Goal: Task Accomplishment & Management: Manage account settings

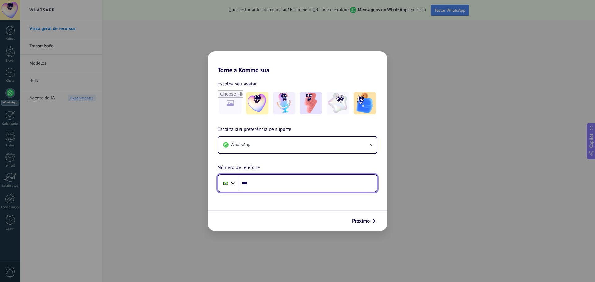
click at [279, 185] on input "***" at bounding box center [307, 183] width 138 height 14
type input "**********"
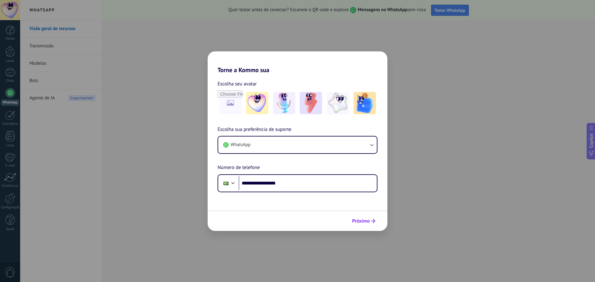
click at [360, 219] on span "Próximo" at bounding box center [361, 221] width 18 height 4
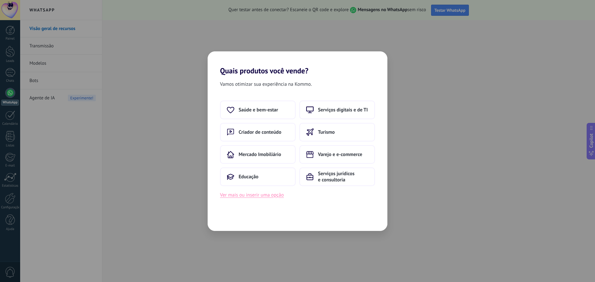
click at [265, 193] on button "Ver mais ou inserir uma opção" at bounding box center [252, 195] width 64 height 8
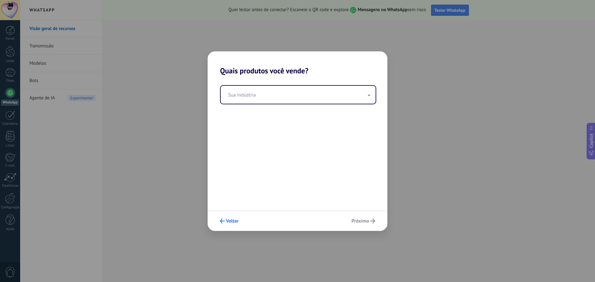
click at [234, 222] on span "Voltar" at bounding box center [232, 221] width 13 height 4
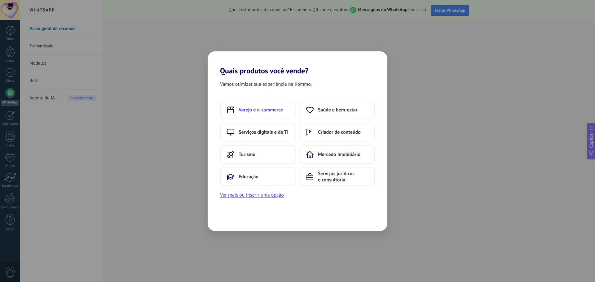
click at [252, 110] on span "Varejo e e-commerce" at bounding box center [260, 110] width 44 height 6
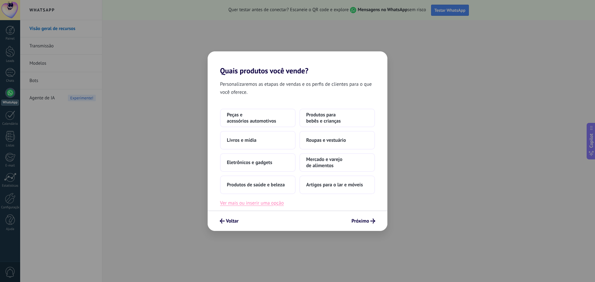
click at [233, 204] on button "Ver mais ou inserir uma opção" at bounding box center [252, 203] width 64 height 8
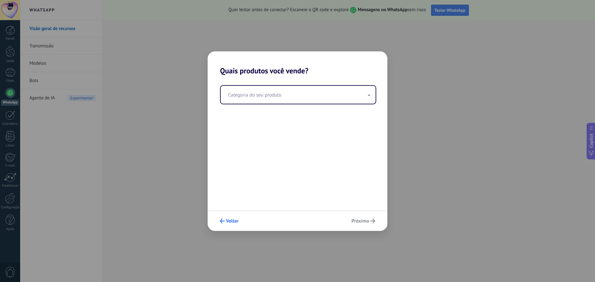
click at [225, 224] on button "Voltar" at bounding box center [229, 221] width 24 height 11
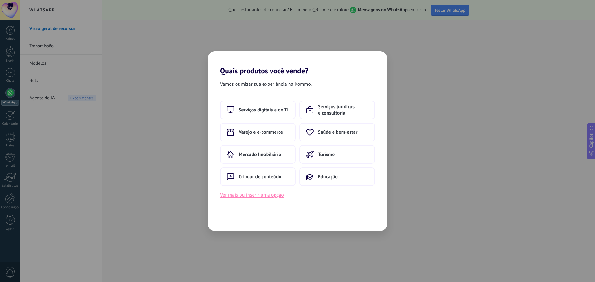
click at [231, 197] on button "Ver mais ou inserir uma opção" at bounding box center [252, 195] width 64 height 8
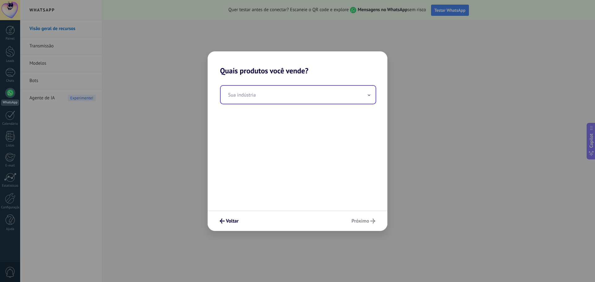
click at [249, 98] on input "text" at bounding box center [297, 95] width 155 height 18
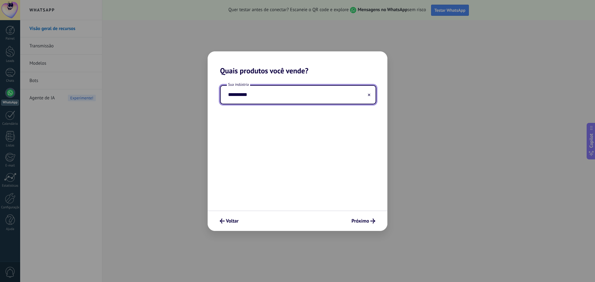
click at [260, 94] on input "**********" at bounding box center [297, 95] width 155 height 18
type input "**********"
click at [257, 101] on input "**********" at bounding box center [297, 95] width 155 height 18
click at [367, 95] on input "**********" at bounding box center [297, 95] width 155 height 18
click at [370, 95] on input "**********" at bounding box center [297, 95] width 155 height 18
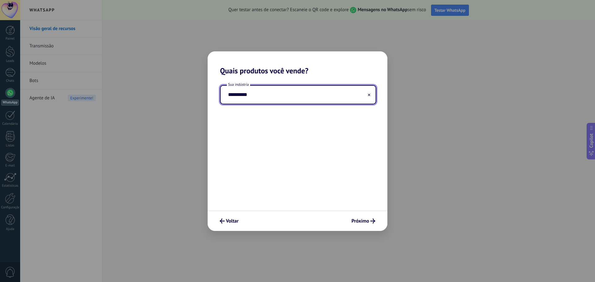
click at [368, 95] on use at bounding box center [369, 95] width 2 height 2
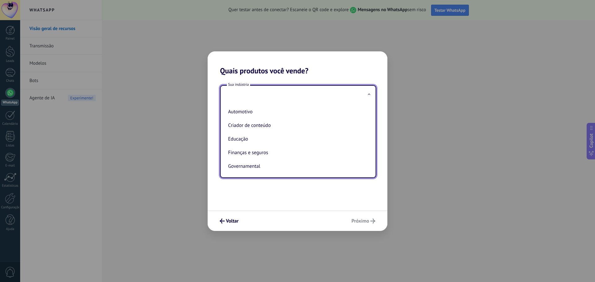
click at [286, 93] on input "text" at bounding box center [297, 95] width 155 height 18
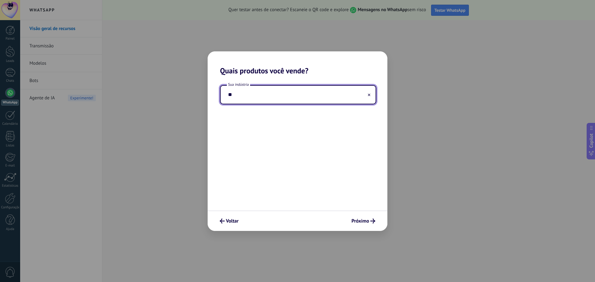
type input "*"
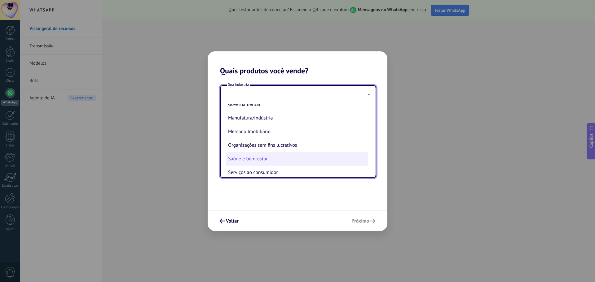
scroll to position [93, 0]
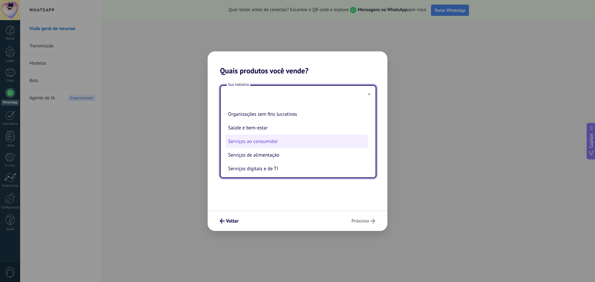
click at [288, 144] on li "Serviços ao consumidor" at bounding box center [296, 142] width 142 height 14
type input "**********"
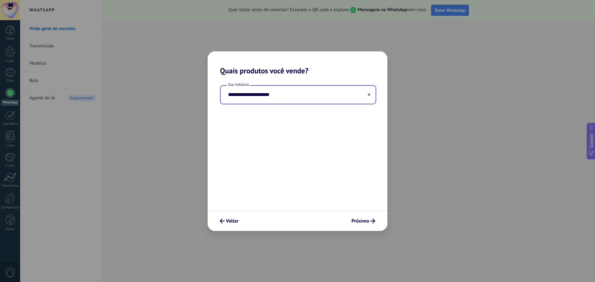
click at [288, 98] on input "**********" at bounding box center [297, 95] width 155 height 18
click at [370, 95] on icon at bounding box center [369, 94] width 2 height 2
click at [351, 96] on input "text" at bounding box center [297, 95] width 155 height 18
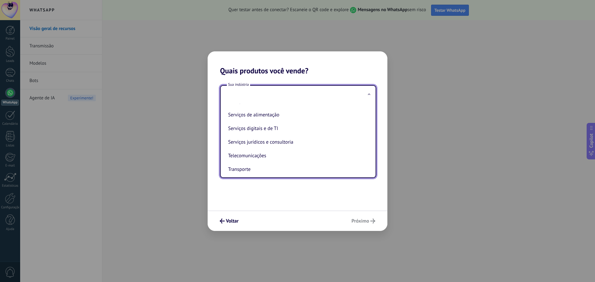
scroll to position [102, 0]
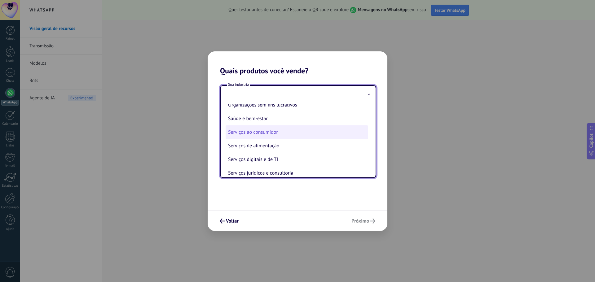
click at [292, 131] on li "Serviços ao consumidor" at bounding box center [296, 132] width 142 height 14
type input "**********"
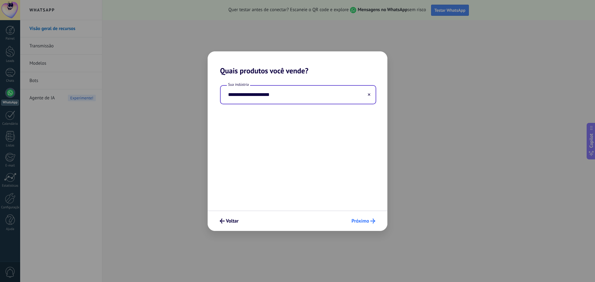
click at [369, 224] on button "Próximo" at bounding box center [362, 221] width 29 height 11
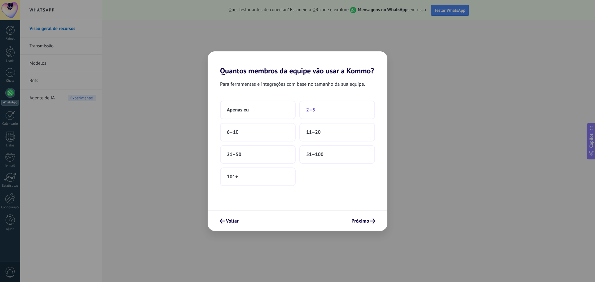
click at [330, 111] on button "2–5" at bounding box center [337, 110] width 76 height 19
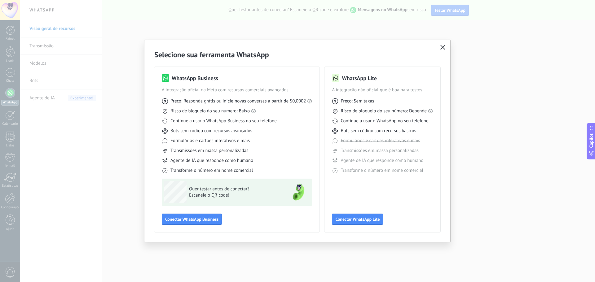
click at [443, 46] on icon "button" at bounding box center [442, 47] width 5 height 5
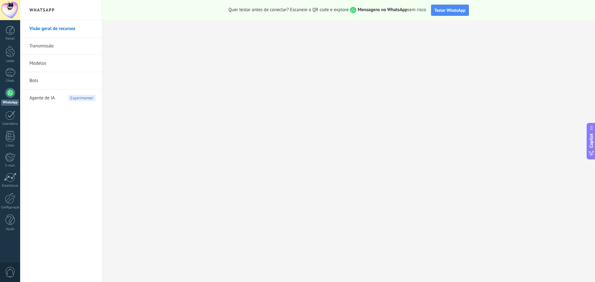
click at [45, 10] on h2 "WhatsApp" at bounding box center [61, 10] width 66 height 20
click at [10, 96] on div at bounding box center [10, 93] width 10 height 10
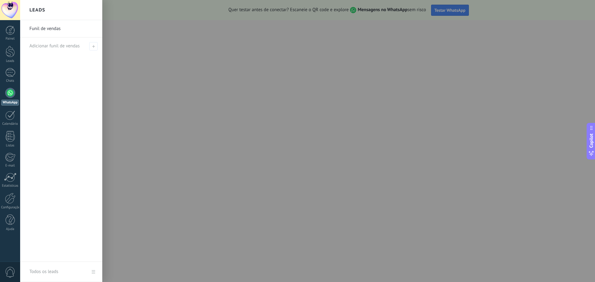
click at [50, 28] on link "Funil de vendas" at bounding box center [62, 28] width 67 height 17
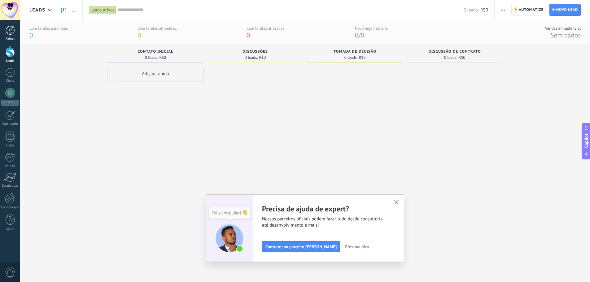
click at [12, 33] on div at bounding box center [10, 30] width 9 height 9
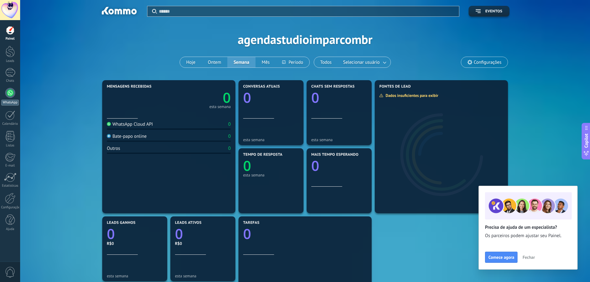
click at [9, 94] on div at bounding box center [10, 93] width 10 height 10
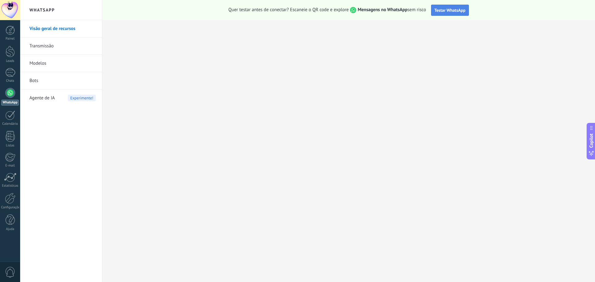
click at [452, 10] on span "Testar WhatsApp" at bounding box center [449, 10] width 31 height 6
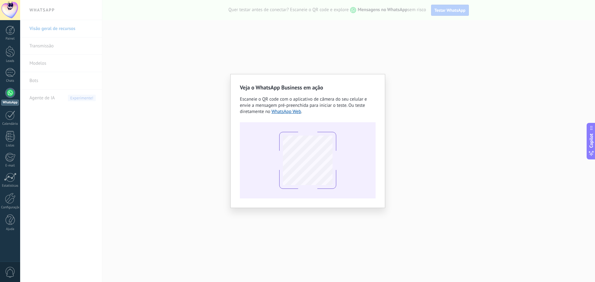
click at [412, 72] on div "Veja o WhatsApp Business em ação Escaneie o QR code com o aplicativo de câmera …" at bounding box center [307, 141] width 574 height 282
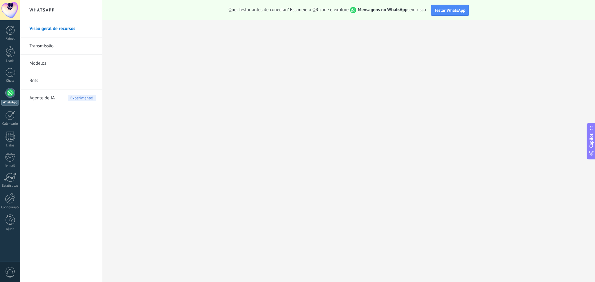
click at [11, 11] on div at bounding box center [10, 10] width 20 height 20
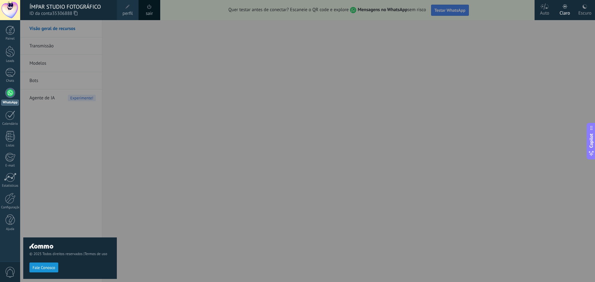
click at [129, 14] on span "perfil" at bounding box center [127, 13] width 10 height 7
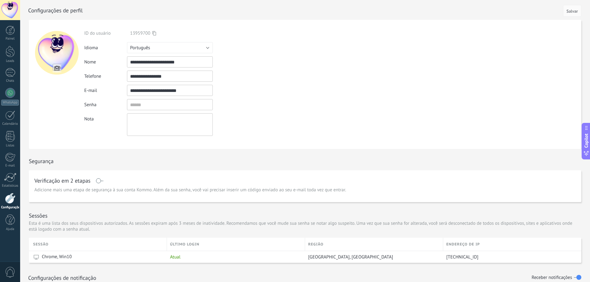
click at [199, 131] on textarea at bounding box center [170, 124] width 86 height 23
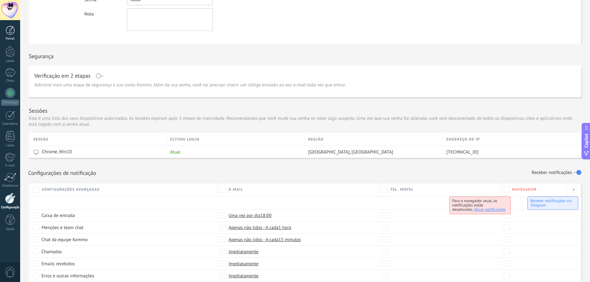
scroll to position [70, 0]
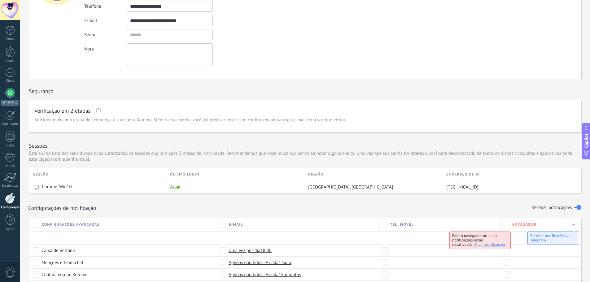
click at [8, 90] on div at bounding box center [10, 93] width 10 height 10
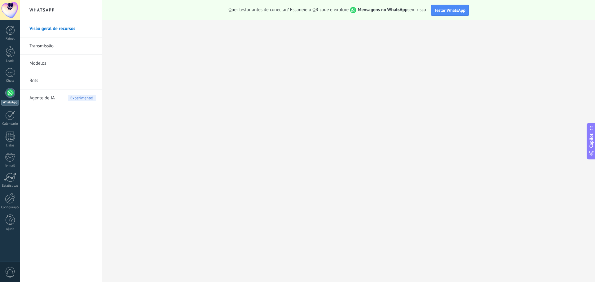
click at [7, 92] on div at bounding box center [10, 93] width 10 height 10
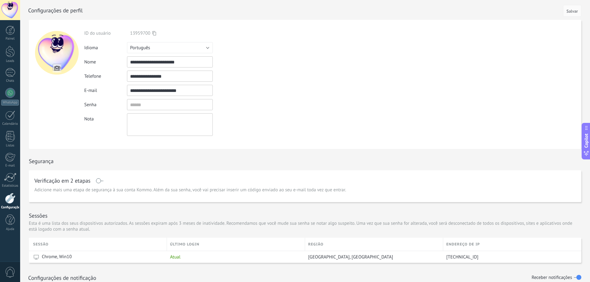
click at [177, 76] on input "**********" at bounding box center [170, 76] width 86 height 11
click at [281, 90] on form "**********" at bounding box center [305, 84] width 552 height 129
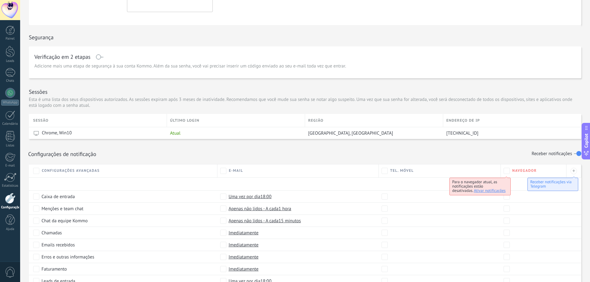
scroll to position [225, 0]
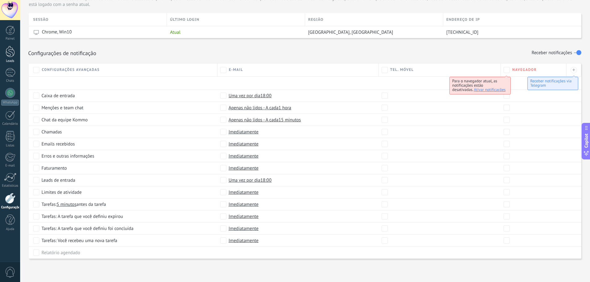
click at [11, 59] on div "Leads" at bounding box center [10, 61] width 18 height 4
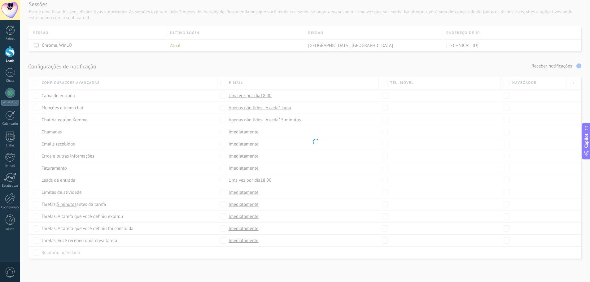
scroll to position [211, 0]
click at [11, 90] on div at bounding box center [10, 93] width 10 height 10
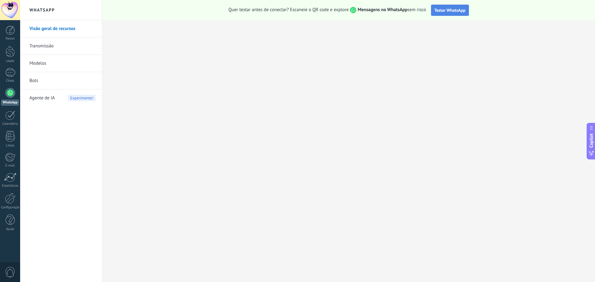
click at [445, 11] on span "Testar WhatsApp" at bounding box center [449, 10] width 31 height 6
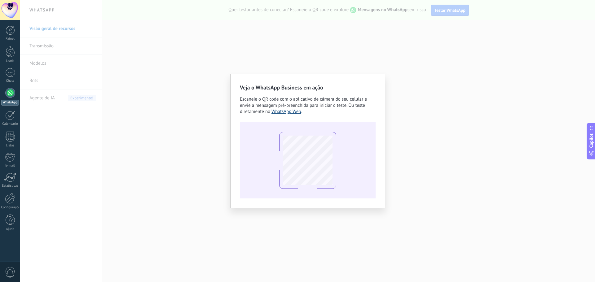
click at [288, 113] on link "WhatsApp Web" at bounding box center [286, 112] width 30 height 6
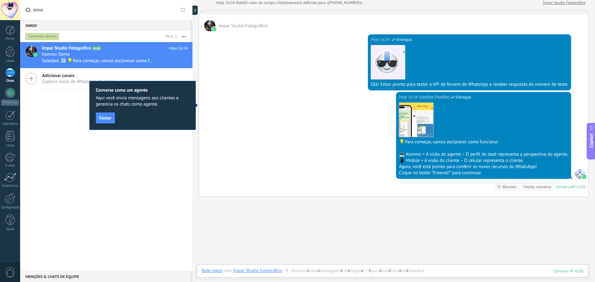
scroll to position [79, 0]
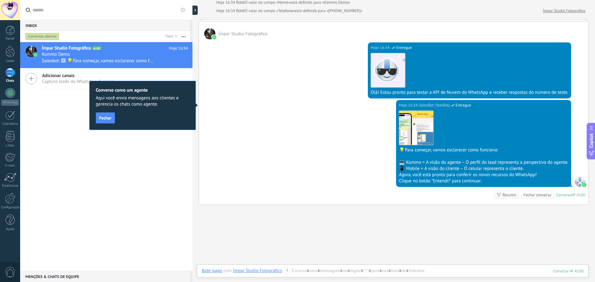
click at [105, 120] on span "Fechar" at bounding box center [105, 118] width 12 height 4
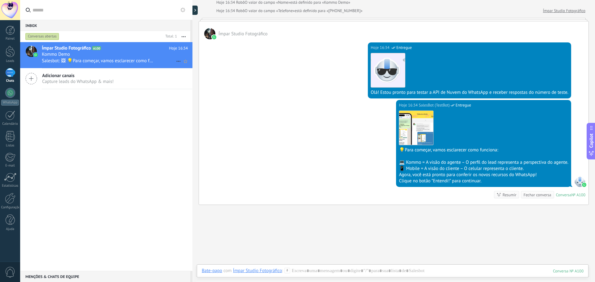
click at [84, 54] on div "Kommo Demo" at bounding box center [115, 54] width 146 height 6
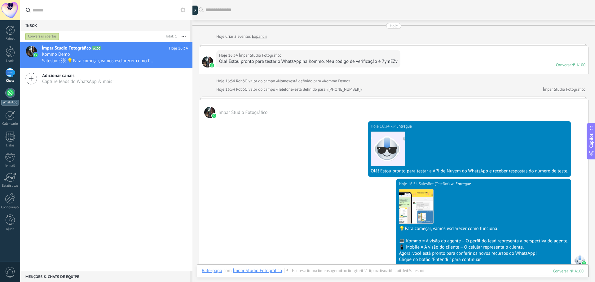
click at [10, 92] on div at bounding box center [10, 93] width 10 height 10
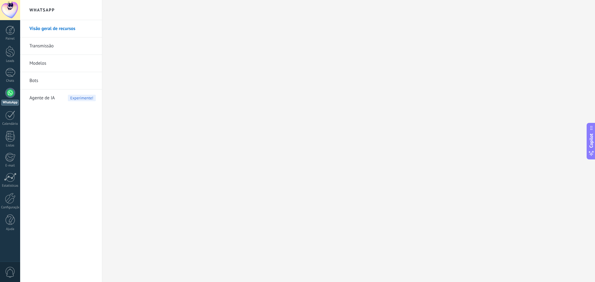
click at [46, 8] on body ".abecls-1,.abecls-2{fill-rule:evenodd}.abecls-2{fill:#fff} .abhcls-1{fill:none}…" at bounding box center [297, 141] width 595 height 282
click at [8, 98] on link "WhatsApp" at bounding box center [10, 97] width 20 height 18
click at [10, 91] on div at bounding box center [10, 93] width 10 height 10
click at [47, 26] on link "Visão geral de recursos" at bounding box center [62, 28] width 66 height 17
click at [41, 10] on body ".abecls-1,.abecls-2{fill-rule:evenodd}.abecls-2{fill:#fff} .abhcls-1{fill:none}…" at bounding box center [297, 141] width 595 height 282
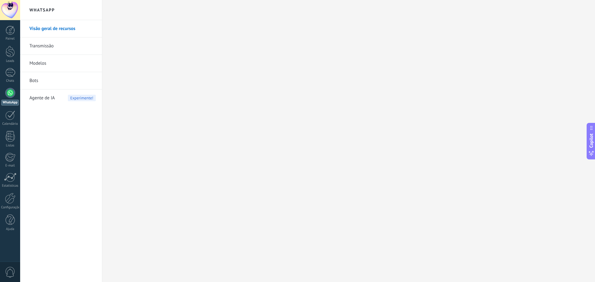
click at [41, 10] on h2 "WhatsApp" at bounding box center [61, 10] width 66 height 20
click at [10, 35] on link "Painel" at bounding box center [10, 33] width 20 height 15
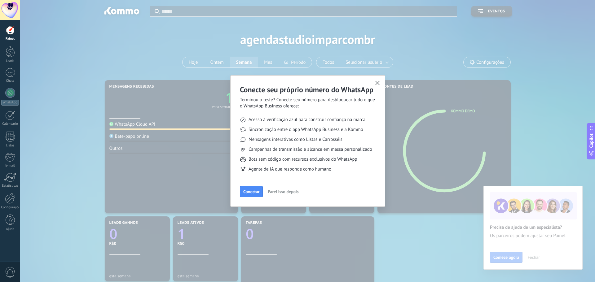
click at [378, 82] on use "button" at bounding box center [377, 83] width 5 height 5
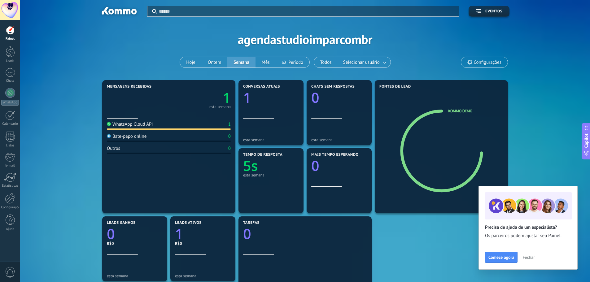
click at [484, 62] on span "Configurações" at bounding box center [488, 62] width 28 height 5
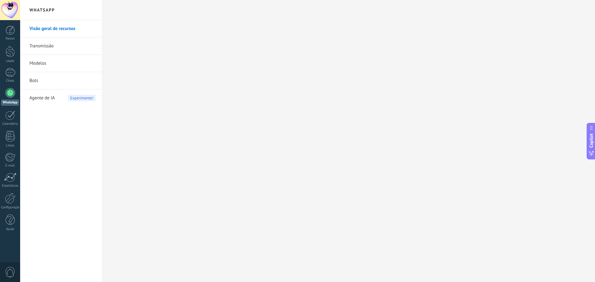
click at [9, 92] on div at bounding box center [10, 93] width 10 height 10
click at [48, 30] on link "Visão geral de recursos" at bounding box center [62, 28] width 66 height 17
click at [15, 34] on div at bounding box center [10, 30] width 9 height 9
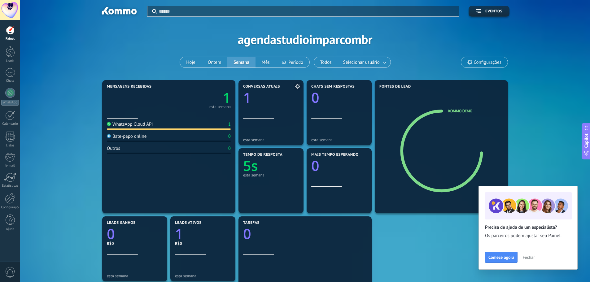
click at [246, 95] on text "1" at bounding box center [247, 97] width 8 height 19
click at [263, 86] on span "Conversas atuais" at bounding box center [261, 87] width 37 height 4
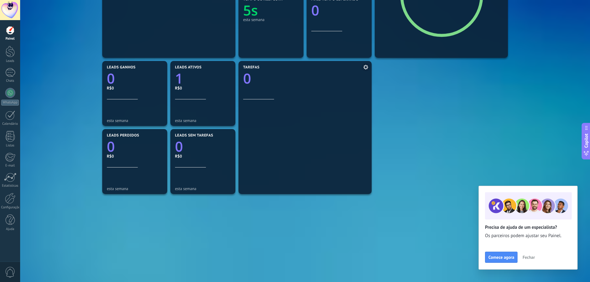
scroll to position [156, 0]
click at [10, 94] on div at bounding box center [10, 93] width 10 height 10
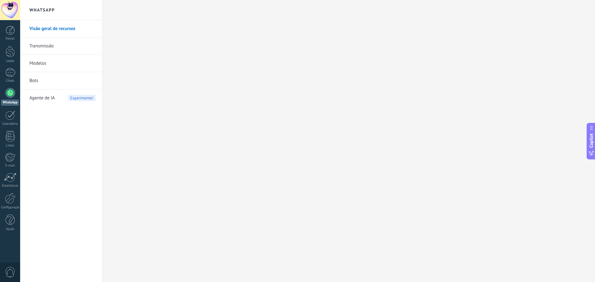
click at [45, 10] on h2 "WhatsApp" at bounding box center [61, 10] width 66 height 20
click at [45, 30] on link "Visão geral de recursos" at bounding box center [62, 28] width 66 height 17
click at [7, 200] on div at bounding box center [10, 198] width 11 height 11
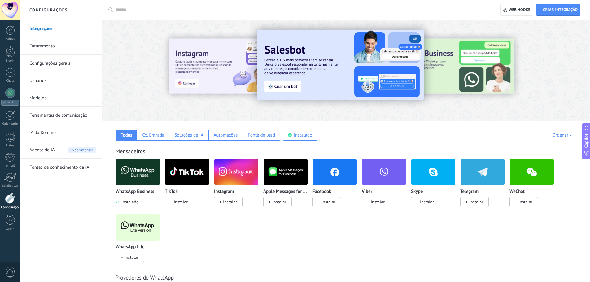
click at [42, 27] on link "Integrações" at bounding box center [62, 28] width 66 height 17
click at [37, 26] on link "Integrações" at bounding box center [62, 28] width 66 height 17
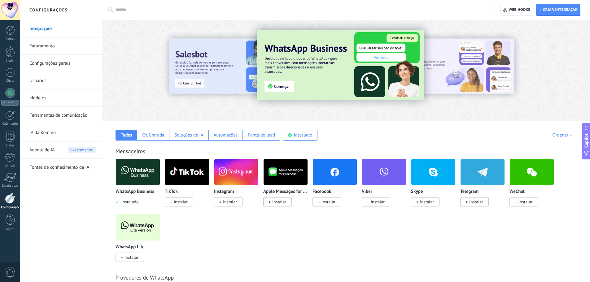
click at [37, 26] on link "Integrações" at bounding box center [62, 28] width 66 height 17
click at [316, 78] on img at bounding box center [341, 65] width 168 height 70
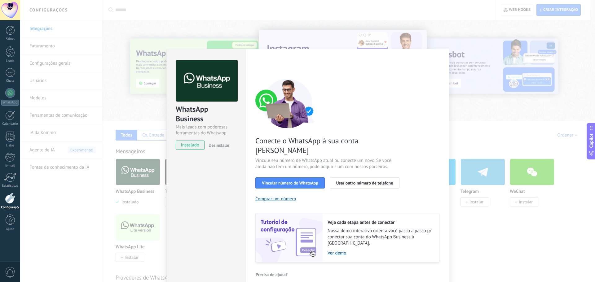
click at [267, 10] on div "WhatsApp Business Mais leads com poderosas ferramentas do Whatsapp instalado De…" at bounding box center [307, 141] width 574 height 282
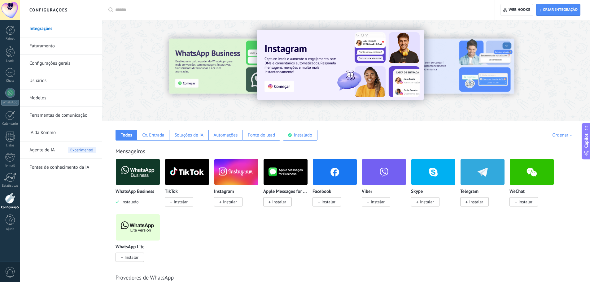
click at [40, 43] on link "Faturamento" at bounding box center [62, 45] width 66 height 17
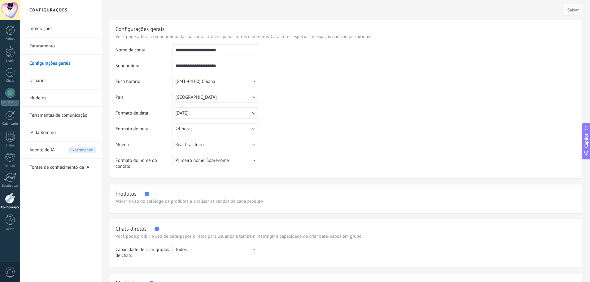
click at [40, 29] on link "Integrações" at bounding box center [62, 28] width 66 height 17
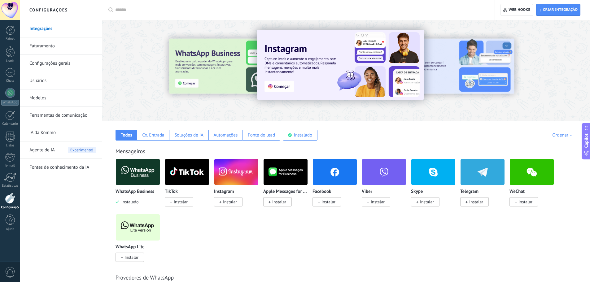
click at [199, 80] on div at bounding box center [195, 70] width 136 height 56
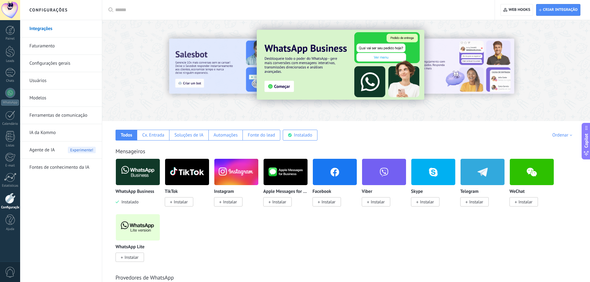
click at [320, 83] on img at bounding box center [341, 65] width 168 height 70
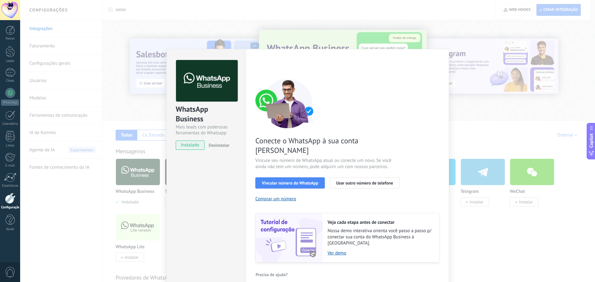
click at [138, 110] on div "WhatsApp Business Mais leads com poderosas ferramentas do Whatsapp instalado De…" at bounding box center [307, 141] width 574 height 282
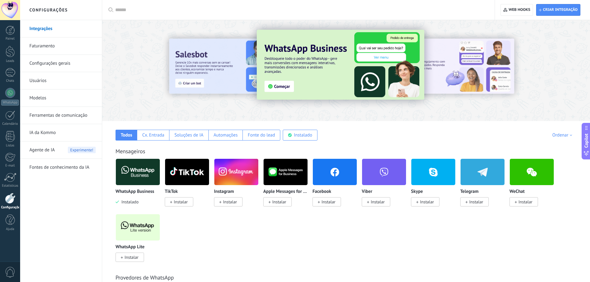
click at [47, 27] on link "Integrações" at bounding box center [62, 28] width 66 height 17
click at [282, 63] on img at bounding box center [341, 65] width 168 height 70
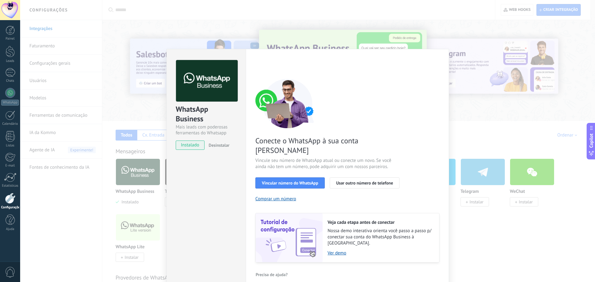
click at [221, 146] on span "Desinstalar" at bounding box center [218, 145] width 21 height 6
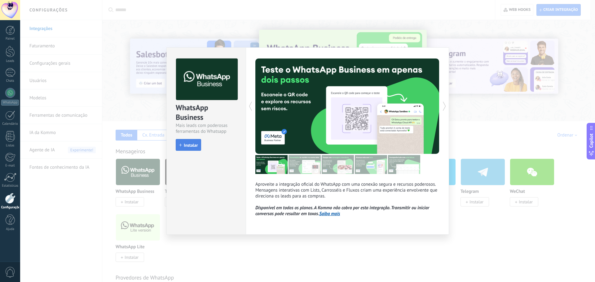
click at [195, 148] on button "Instalar" at bounding box center [188, 145] width 25 height 12
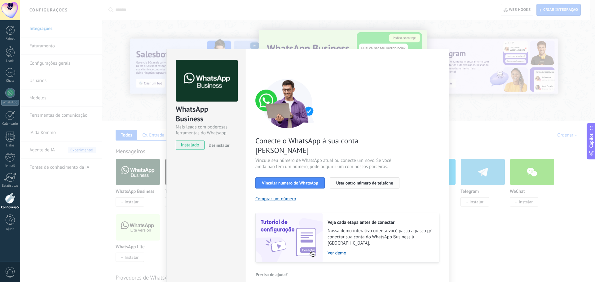
click at [348, 181] on span "Usar outro número de telefone" at bounding box center [364, 183] width 57 height 4
click at [418, 68] on div "< Voltar 1 Selecionar aplicativo 2 Conectar Facebook 3 Finalizar configuração" at bounding box center [347, 65] width 184 height 11
click at [493, 128] on div "WhatsApp Business Mais leads com poderosas ferramentas do Whatsapp instalado De…" at bounding box center [307, 141] width 574 height 282
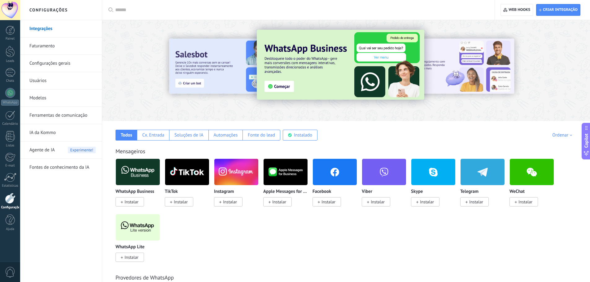
click at [32, 30] on link "Integrações" at bounding box center [62, 28] width 66 height 17
click at [35, 51] on link "Faturamento" at bounding box center [62, 45] width 66 height 17
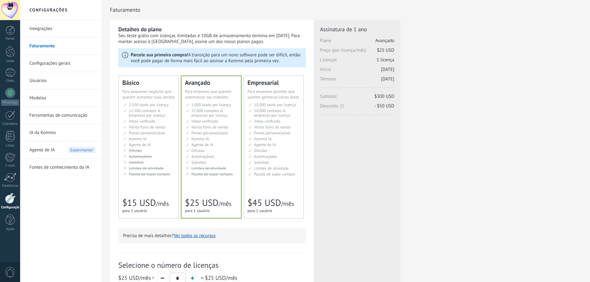
click at [38, 63] on link "Configurações gerais" at bounding box center [62, 63] width 66 height 17
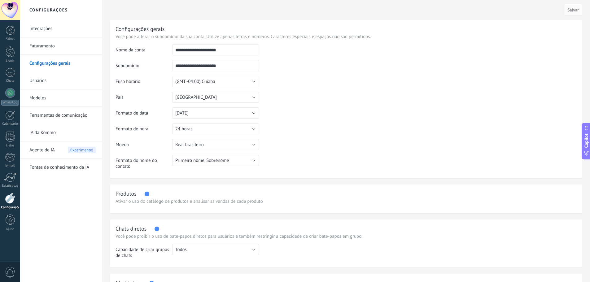
click at [33, 78] on link "Usuários" at bounding box center [62, 80] width 66 height 17
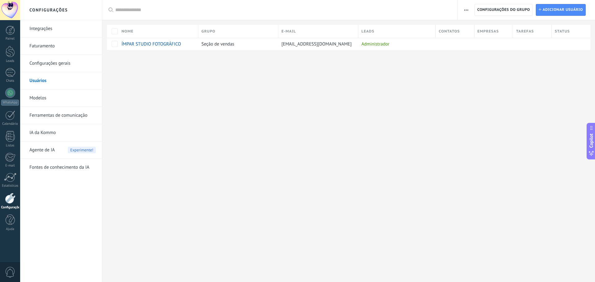
click at [34, 98] on link "Modelos" at bounding box center [62, 97] width 66 height 17
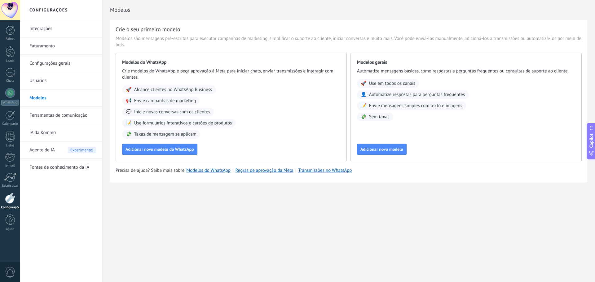
click at [40, 115] on link "Ferramentas de comunicação" at bounding box center [62, 115] width 66 height 17
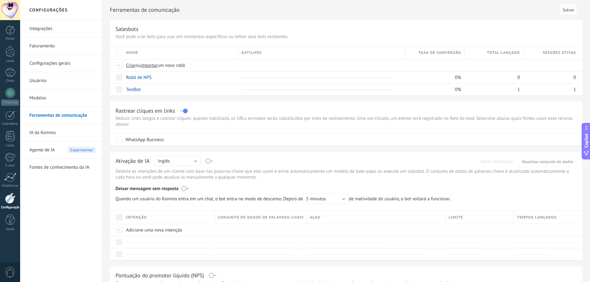
click at [42, 132] on link "IA da Kommo" at bounding box center [62, 132] width 66 height 17
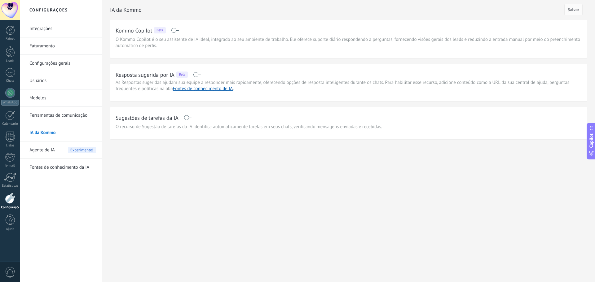
click at [46, 151] on span "Agente de IA" at bounding box center [41, 150] width 25 height 17
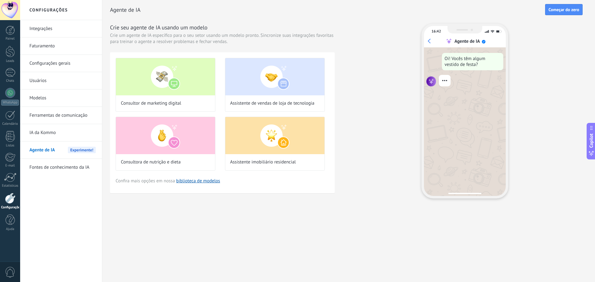
click at [52, 168] on link "Fontes de conhecimento da IA" at bounding box center [62, 167] width 66 height 17
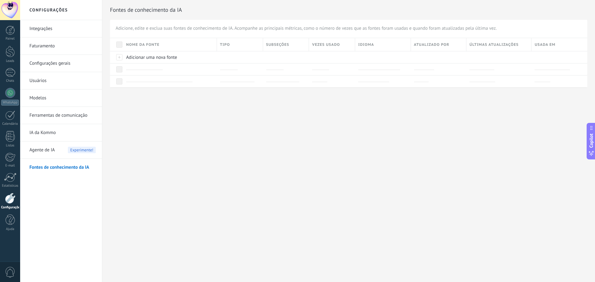
click at [44, 150] on span "Agente de IA" at bounding box center [41, 150] width 25 height 17
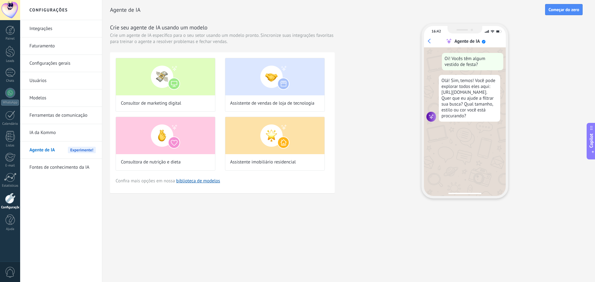
click at [41, 28] on link "Integrações" at bounding box center [62, 28] width 66 height 17
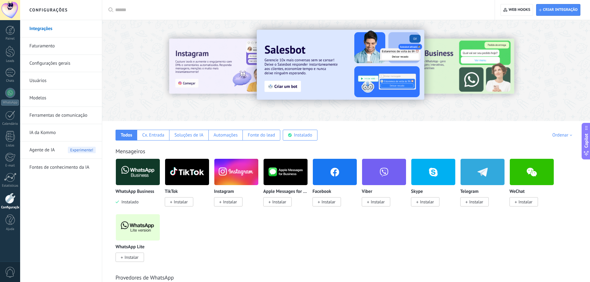
click at [464, 81] on div at bounding box center [499, 70] width 139 height 56
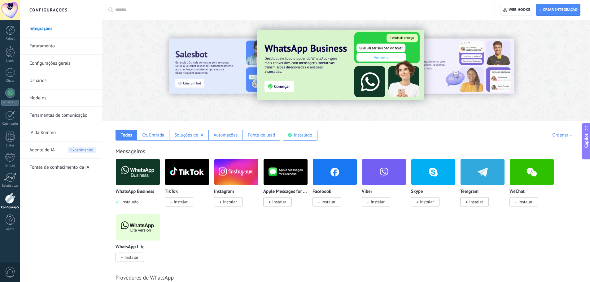
click at [300, 54] on img at bounding box center [341, 65] width 168 height 70
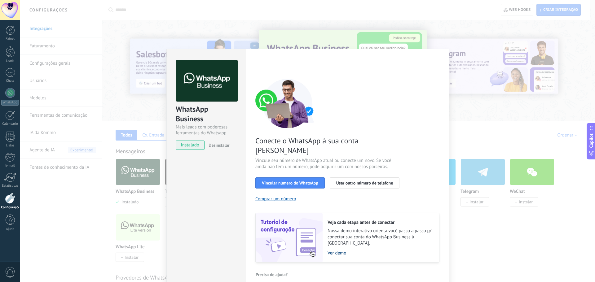
click at [340, 250] on link "Ver demo" at bounding box center [379, 253] width 105 height 6
click at [383, 181] on span "Usar outro número de telefone" at bounding box center [364, 183] width 57 height 4
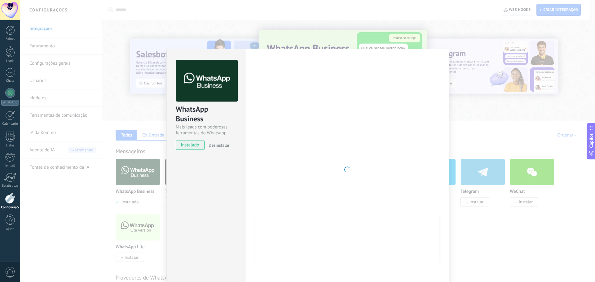
click at [59, 208] on div "WhatsApp Business Mais leads com poderosas ferramentas do Whatsapp instalado De…" at bounding box center [307, 141] width 574 height 282
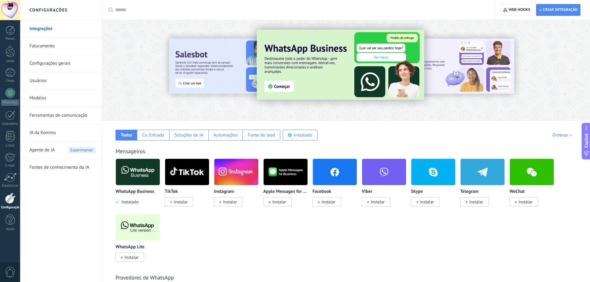
click at [39, 25] on link "Integrações" at bounding box center [62, 28] width 66 height 17
click at [299, 58] on img at bounding box center [341, 65] width 168 height 70
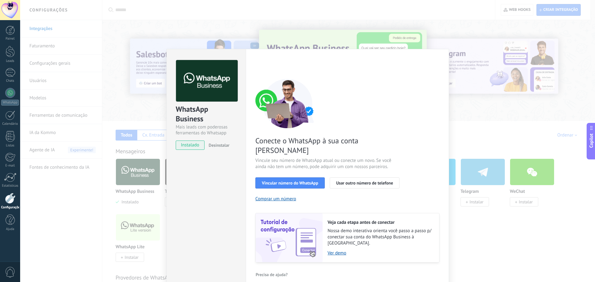
click at [490, 126] on div "WhatsApp Business Mais leads com poderosas ferramentas do Whatsapp instalado De…" at bounding box center [307, 141] width 574 height 282
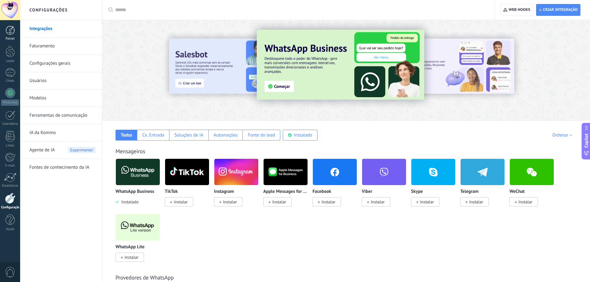
click at [10, 35] on link "Painel" at bounding box center [10, 33] width 20 height 15
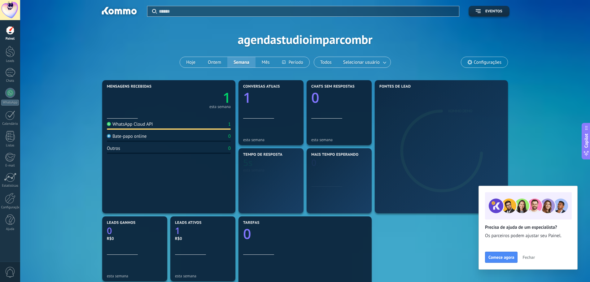
click at [11, 8] on div at bounding box center [10, 10] width 20 height 20
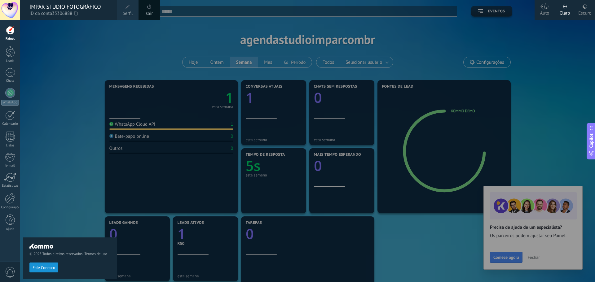
click at [127, 12] on span "perfil" at bounding box center [127, 13] width 10 height 7
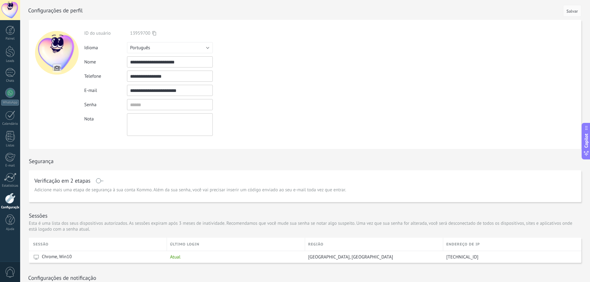
click at [157, 75] on input "**********" at bounding box center [170, 76] width 86 height 11
drag, startPoint x: 145, startPoint y: 75, endPoint x: 198, endPoint y: 71, distance: 54.0
click at [198, 71] on input "**********" at bounding box center [170, 76] width 86 height 11
type input "**********"
click at [574, 11] on span "Salvar" at bounding box center [571, 11] width 11 height 4
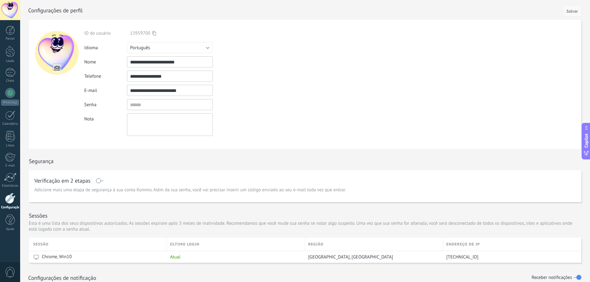
click at [577, 12] on span "Salvar" at bounding box center [571, 11] width 11 height 4
click at [12, 32] on div at bounding box center [10, 30] width 9 height 9
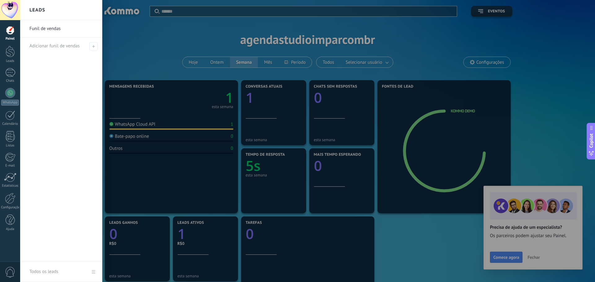
click at [14, 29] on div at bounding box center [10, 30] width 9 height 9
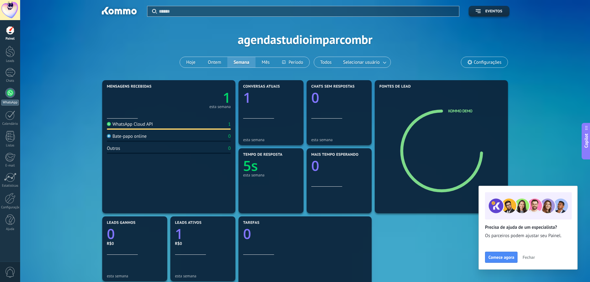
click at [11, 98] on div at bounding box center [10, 93] width 10 height 10
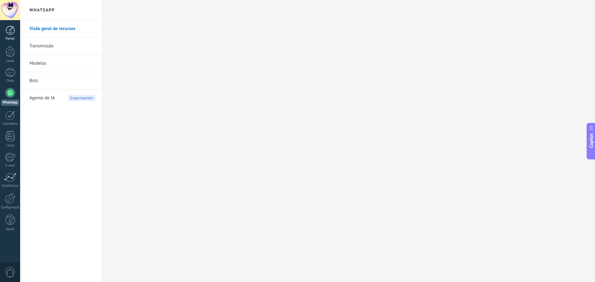
click at [5, 35] on link "Painel" at bounding box center [10, 33] width 20 height 15
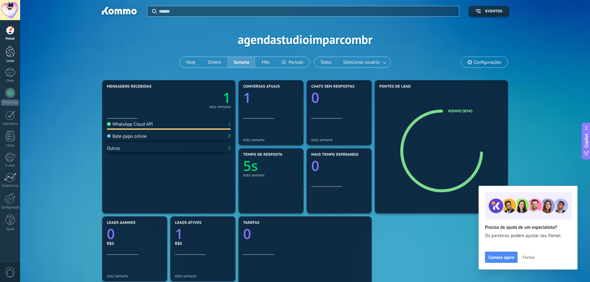
click at [11, 57] on div at bounding box center [10, 51] width 9 height 11
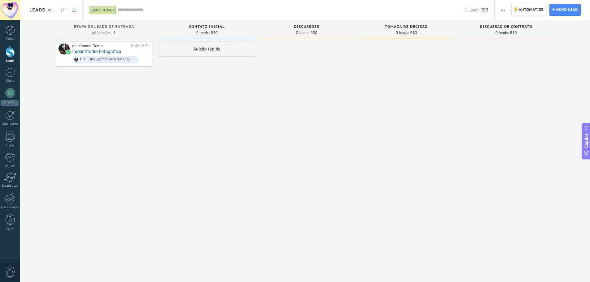
click at [75, 6] on link at bounding box center [74, 10] width 11 height 12
click at [73, 12] on link at bounding box center [74, 10] width 11 height 12
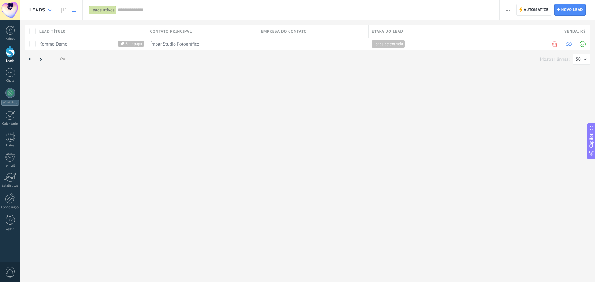
click at [48, 13] on div at bounding box center [50, 10] width 10 height 12
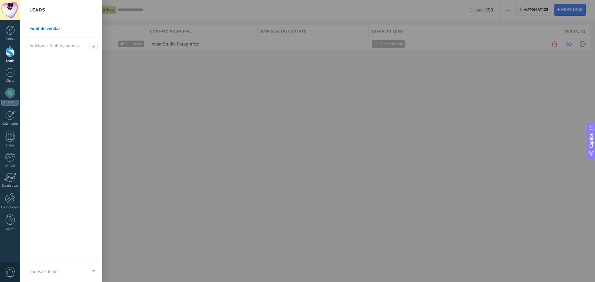
click at [153, 119] on div at bounding box center [317, 141] width 595 height 282
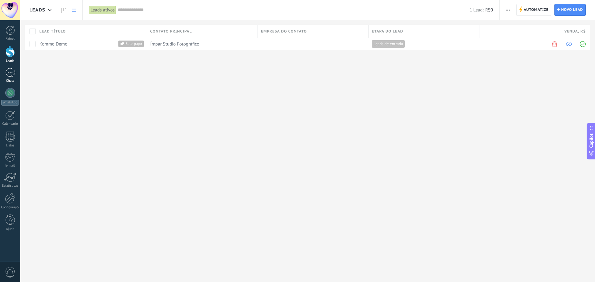
click at [11, 75] on div at bounding box center [10, 72] width 10 height 9
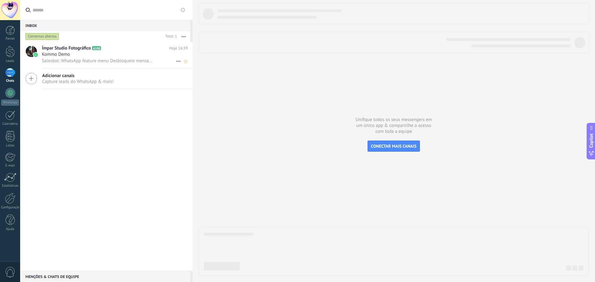
click at [58, 57] on span "Kommo Demo" at bounding box center [56, 54] width 28 height 6
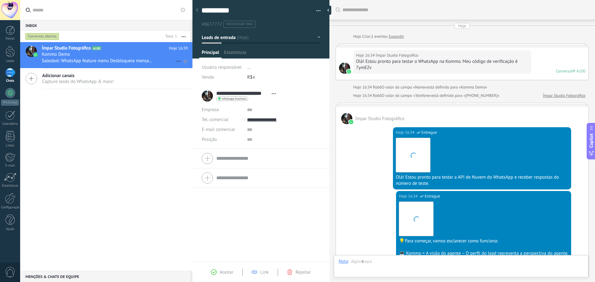
scroll to position [159, 0]
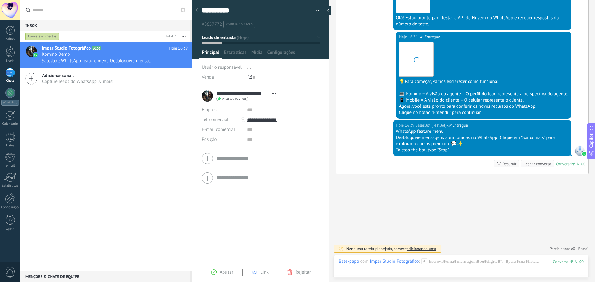
click at [208, 94] on div "**********" at bounding box center [240, 95] width 77 height 15
click at [203, 100] on div "**********" at bounding box center [240, 95] width 77 height 15
click at [221, 94] on input "**********" at bounding box center [242, 93] width 52 height 6
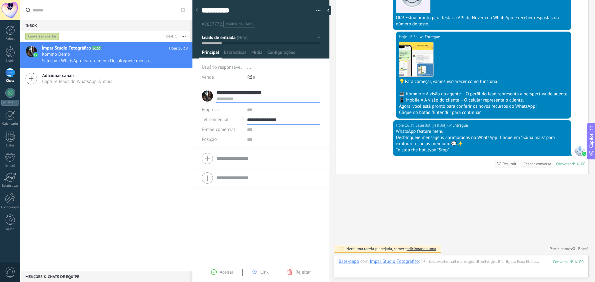
click at [313, 122] on input "**********" at bounding box center [283, 120] width 73 height 10
click at [270, 152] on div "Editar o lead" at bounding box center [267, 151] width 41 height 11
click at [261, 120] on input "**********" at bounding box center [283, 120] width 73 height 10
drag, startPoint x: 287, startPoint y: 119, endPoint x: 261, endPoint y: 122, distance: 26.2
click at [261, 122] on input "**********" at bounding box center [283, 120] width 73 height 10
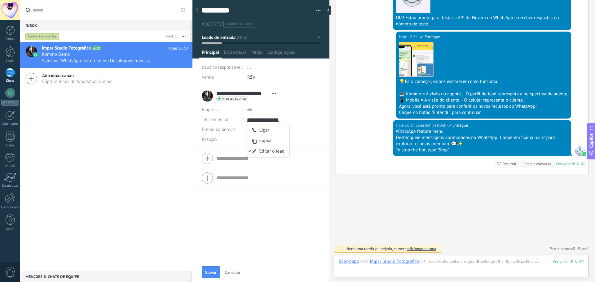
type input "**********"
click at [274, 254] on div "**********" at bounding box center [260, 174] width 137 height 176
click at [212, 275] on span "Salvar" at bounding box center [210, 272] width 11 height 4
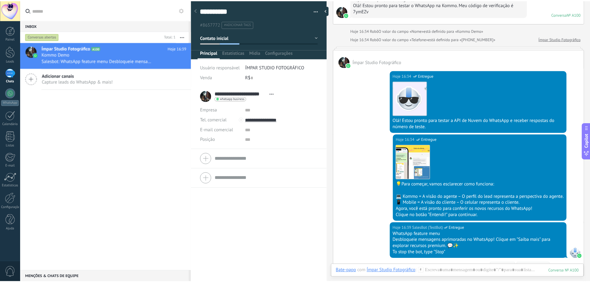
scroll to position [0, 0]
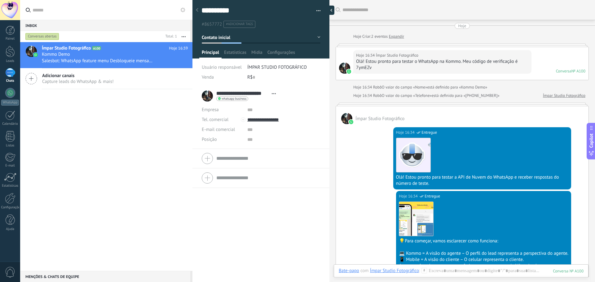
click at [330, 9] on div at bounding box center [329, 10] width 9 height 9
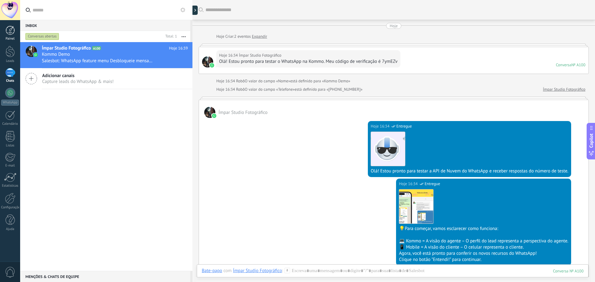
click at [7, 33] on div at bounding box center [10, 30] width 9 height 9
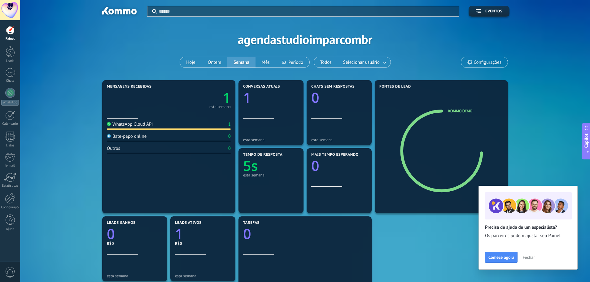
click at [10, 30] on div at bounding box center [10, 30] width 9 height 9
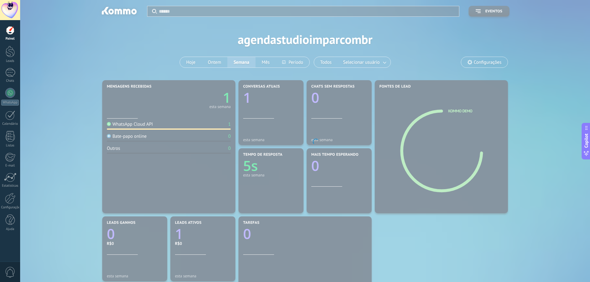
click at [9, 6] on div at bounding box center [10, 10] width 20 height 20
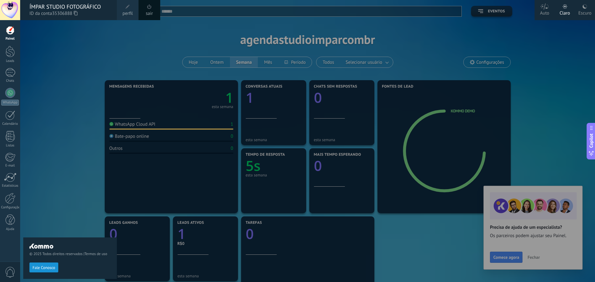
click at [128, 3] on span at bounding box center [127, 6] width 7 height 7
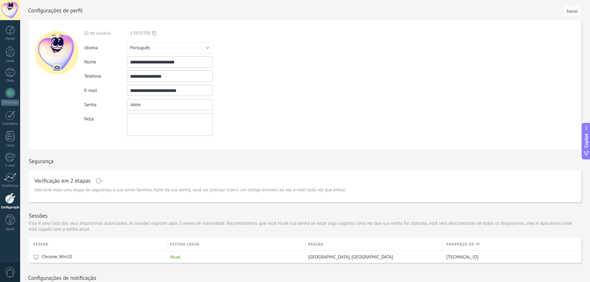
click at [292, 106] on form "**********" at bounding box center [305, 84] width 552 height 129
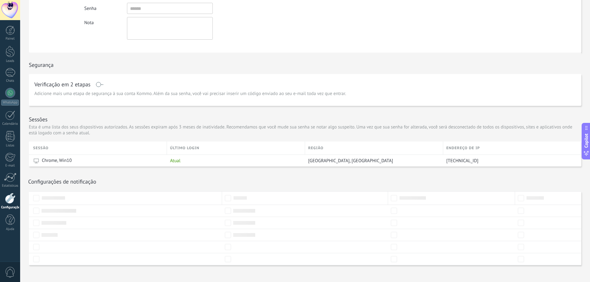
scroll to position [103, 0]
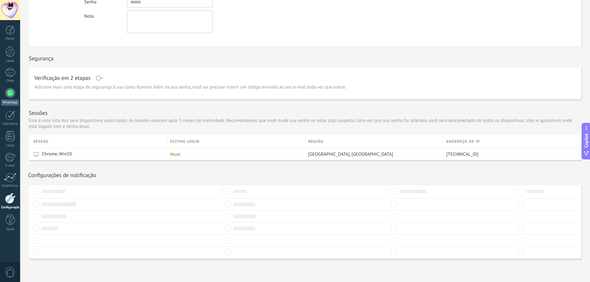
click at [10, 94] on div at bounding box center [10, 93] width 10 height 10
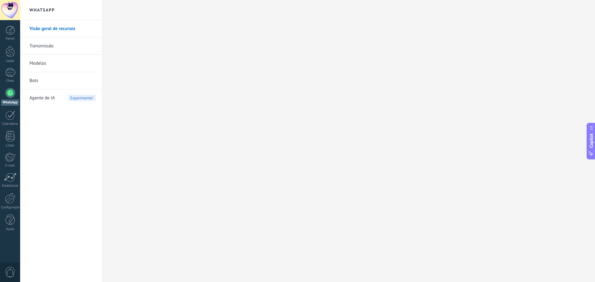
click at [47, 10] on h2 "WhatsApp" at bounding box center [61, 10] width 66 height 20
click at [43, 33] on link "Visão geral de recursos" at bounding box center [62, 28] width 66 height 17
click at [7, 28] on div at bounding box center [10, 30] width 9 height 9
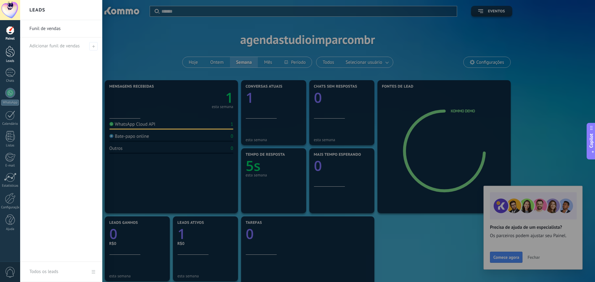
click at [9, 54] on div at bounding box center [10, 51] width 9 height 11
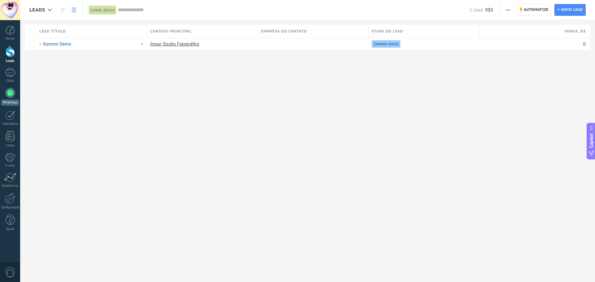
click at [7, 94] on div at bounding box center [10, 93] width 10 height 10
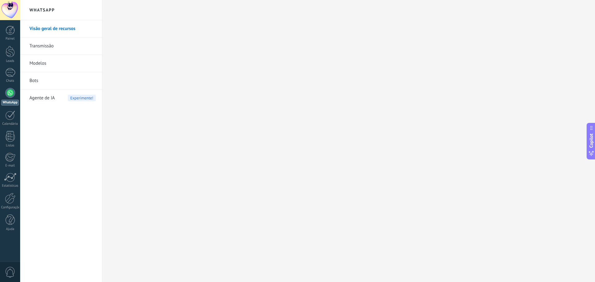
click at [45, 8] on h2 "WhatsApp" at bounding box center [61, 10] width 66 height 20
click at [9, 30] on div at bounding box center [10, 30] width 9 height 9
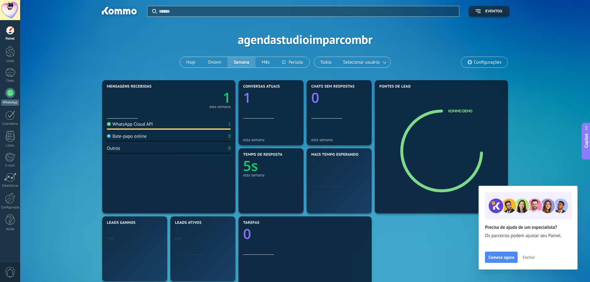
click at [10, 102] on div "WhatsApp" at bounding box center [10, 103] width 18 height 6
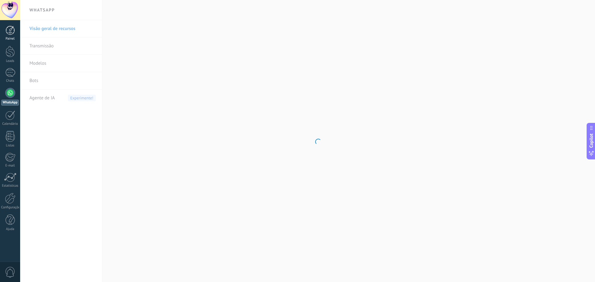
click at [13, 33] on div at bounding box center [10, 30] width 9 height 9
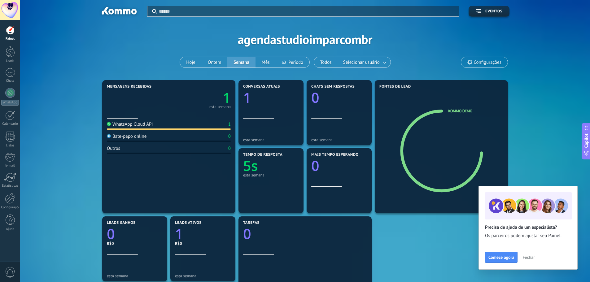
click at [481, 61] on span "Configurações" at bounding box center [488, 62] width 28 height 5
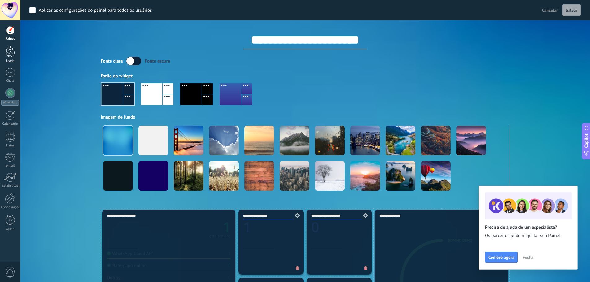
click at [9, 54] on div at bounding box center [10, 51] width 9 height 11
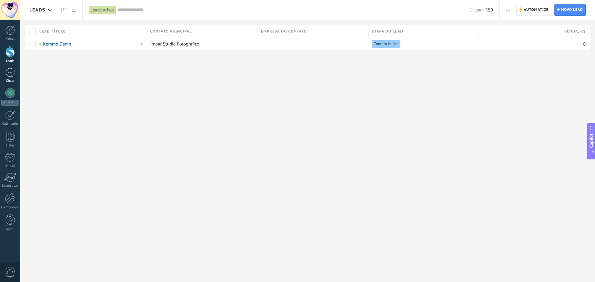
click at [13, 72] on div at bounding box center [10, 72] width 10 height 9
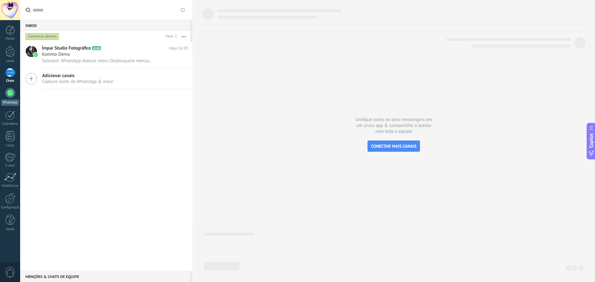
click at [9, 97] on div at bounding box center [10, 93] width 10 height 10
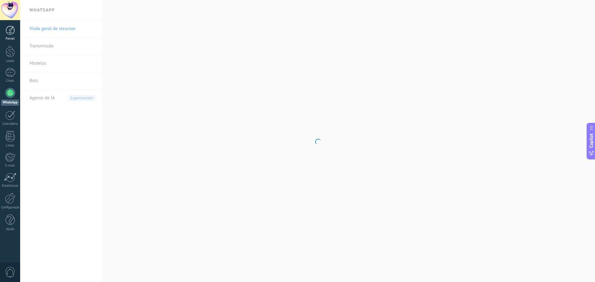
click at [12, 37] on div "Painel" at bounding box center [10, 39] width 18 height 4
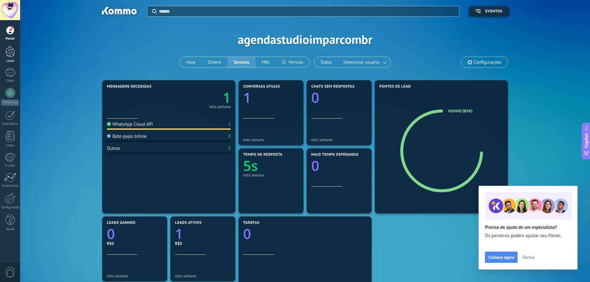
click at [13, 55] on div at bounding box center [10, 51] width 9 height 11
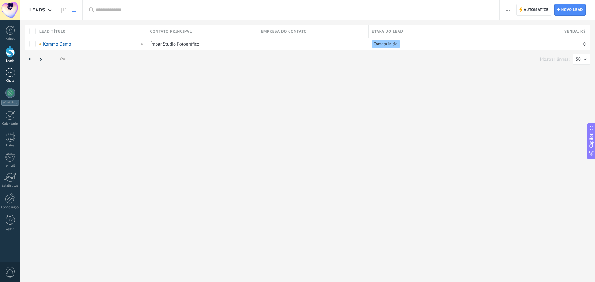
click at [8, 76] on div at bounding box center [10, 72] width 10 height 9
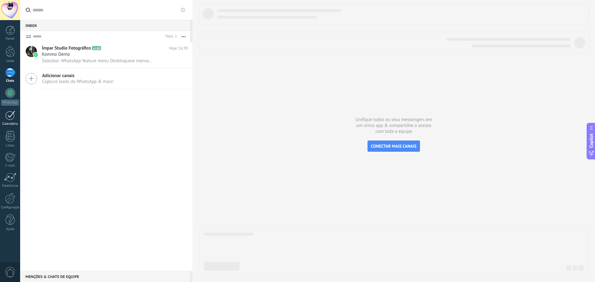
click at [10, 120] on div at bounding box center [10, 116] width 10 height 10
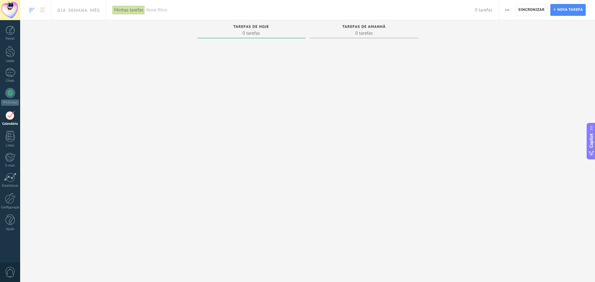
click at [10, 129] on div "Painel Leads Chats WhatsApp Clientes" at bounding box center [10, 132] width 20 height 212
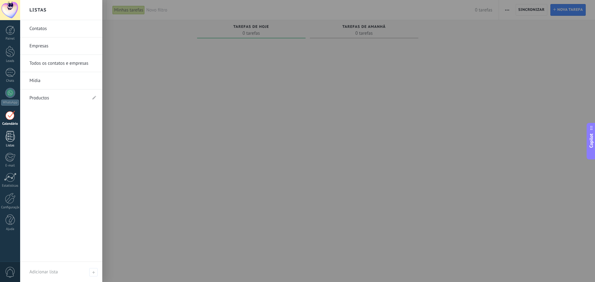
click at [10, 133] on div at bounding box center [10, 136] width 9 height 11
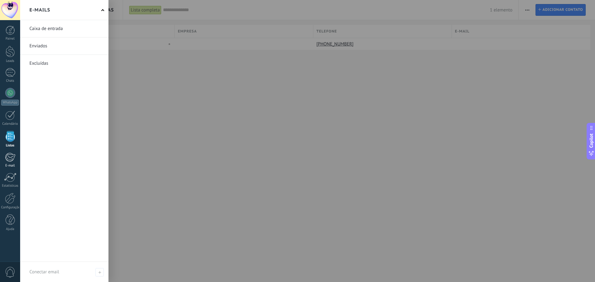
click at [13, 159] on div at bounding box center [10, 157] width 10 height 9
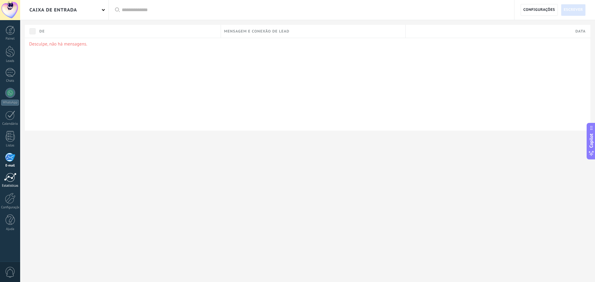
click at [11, 181] on div at bounding box center [10, 177] width 12 height 9
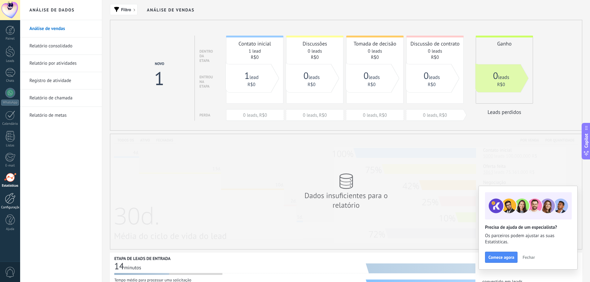
click at [8, 202] on div at bounding box center [10, 198] width 11 height 11
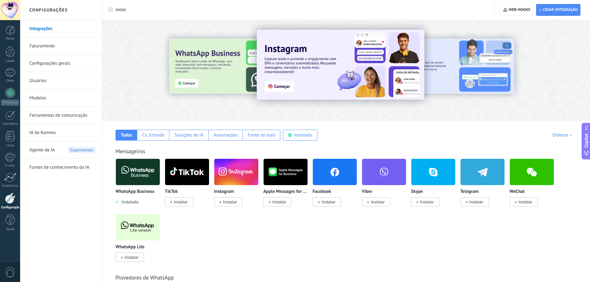
click at [41, 26] on link "Integrações" at bounding box center [62, 28] width 66 height 17
click at [154, 65] on div at bounding box center [195, 70] width 136 height 56
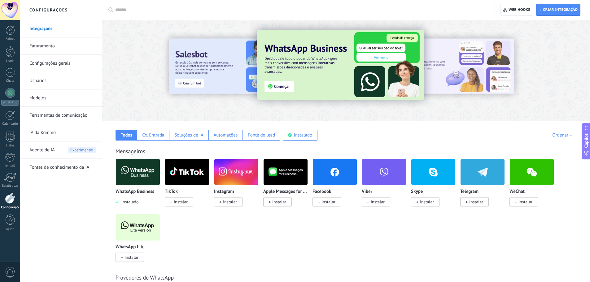
click at [296, 86] on img at bounding box center [341, 65] width 168 height 70
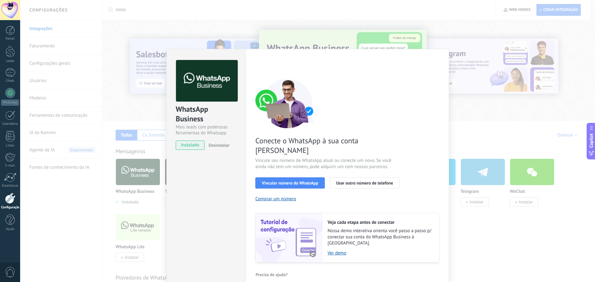
click at [477, 122] on div "WhatsApp Business Mais leads com poderosas ferramentas do Whatsapp instalado De…" at bounding box center [307, 141] width 574 height 282
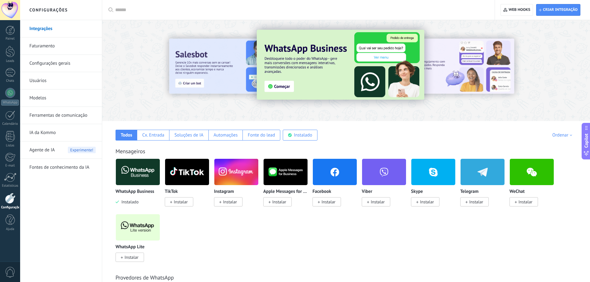
click at [4, 12] on div at bounding box center [10, 10] width 20 height 20
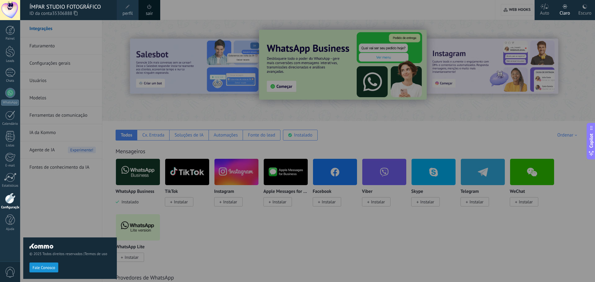
click at [120, 44] on div at bounding box center [317, 141] width 595 height 282
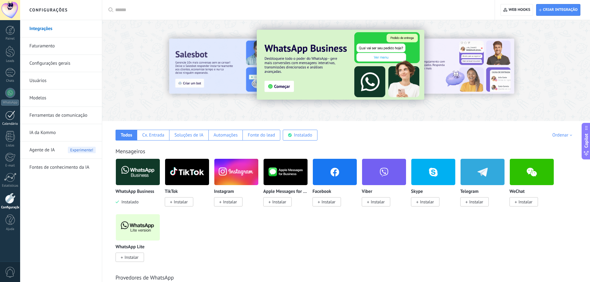
click at [10, 117] on div at bounding box center [10, 116] width 10 height 10
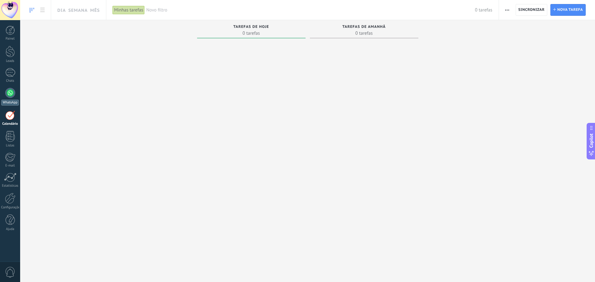
click at [13, 95] on div at bounding box center [10, 93] width 10 height 10
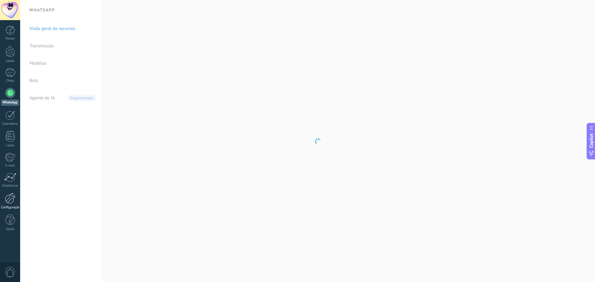
click at [13, 204] on link "Configurações" at bounding box center [10, 201] width 20 height 17
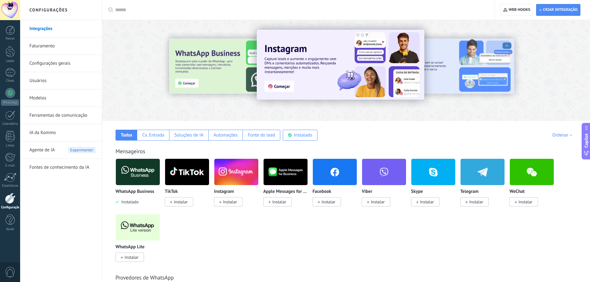
click at [51, 29] on link "Integrações" at bounding box center [62, 28] width 66 height 17
click at [164, 84] on div at bounding box center [195, 70] width 136 height 56
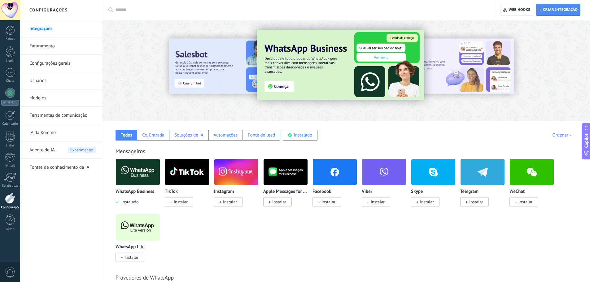
click at [19, 12] on div at bounding box center [10, 10] width 20 height 20
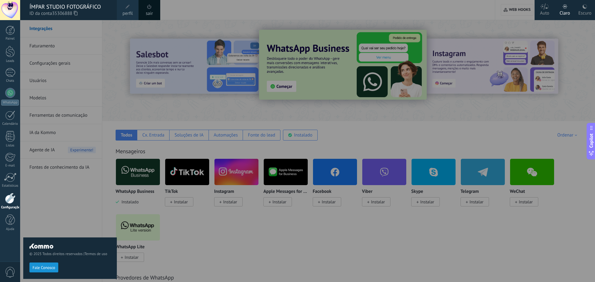
click at [126, 6] on span at bounding box center [127, 7] width 4 height 4
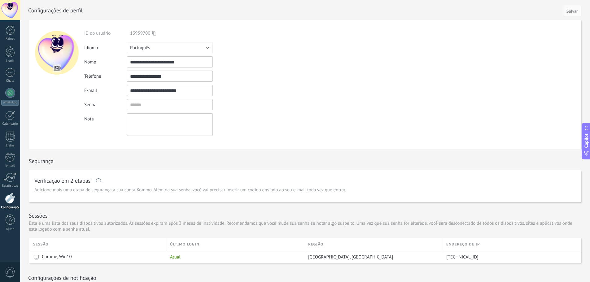
drag, startPoint x: 148, startPoint y: 74, endPoint x: 186, endPoint y: 75, distance: 37.5
click at [186, 75] on input "**********" at bounding box center [170, 76] width 86 height 11
click at [189, 78] on input "**********" at bounding box center [170, 76] width 86 height 11
drag, startPoint x: 146, startPoint y: 74, endPoint x: 236, endPoint y: 80, distance: 90.6
click at [236, 80] on div "**********" at bounding box center [182, 76] width 196 height 11
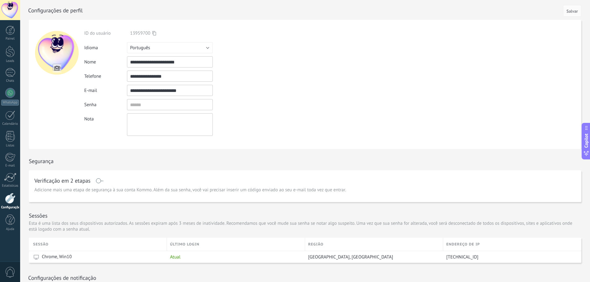
click at [310, 84] on form "**********" at bounding box center [305, 84] width 552 height 129
click at [57, 50] on div at bounding box center [57, 53] width 44 height 44
drag, startPoint x: 120, startPoint y: 28, endPoint x: 171, endPoint y: 32, distance: 51.6
click at [171, 32] on div "**********" at bounding box center [182, 84] width 196 height 129
click at [191, 16] on div at bounding box center [311, 10] width 567 height 20
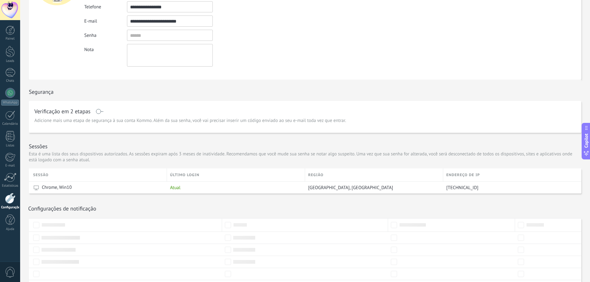
scroll to position [10, 0]
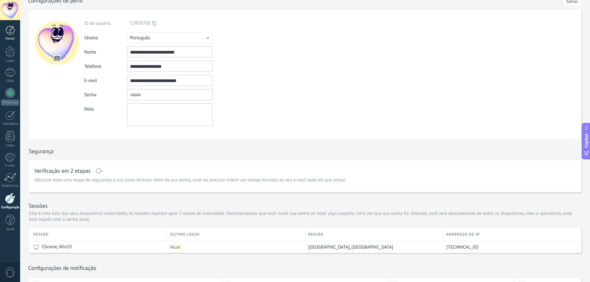
click at [10, 31] on div at bounding box center [10, 30] width 9 height 9
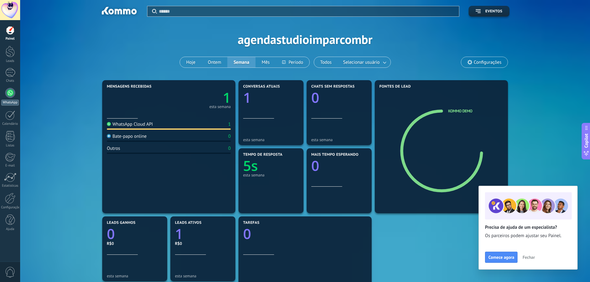
click at [12, 94] on div at bounding box center [10, 93] width 10 height 10
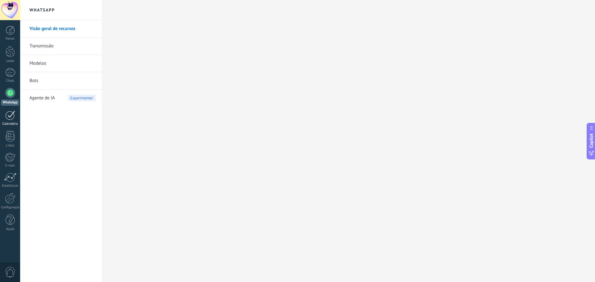
click at [11, 121] on link "Calendário" at bounding box center [10, 118] width 20 height 15
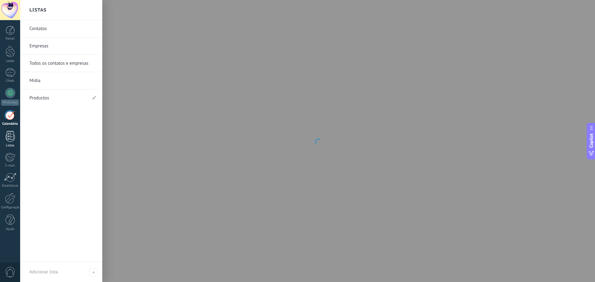
click at [13, 142] on link "Listas" at bounding box center [10, 139] width 20 height 17
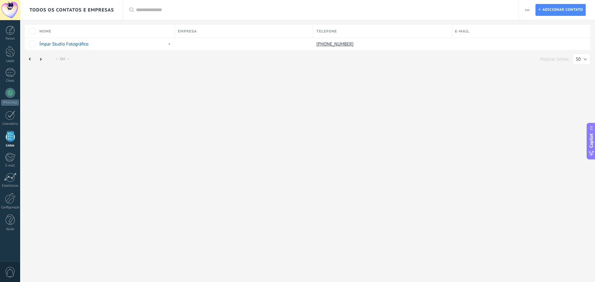
click at [11, 107] on div "Painel Leads Chats WhatsApp Clientes" at bounding box center [10, 132] width 20 height 212
click at [11, 116] on div at bounding box center [10, 116] width 10 height 10
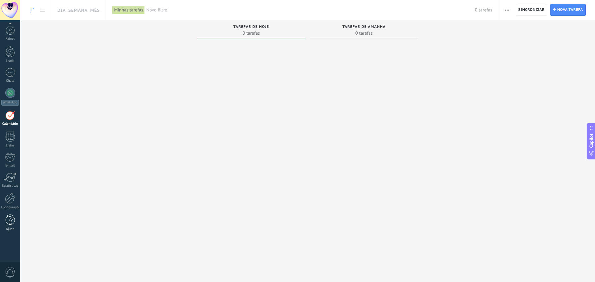
click at [12, 215] on div at bounding box center [10, 220] width 9 height 11
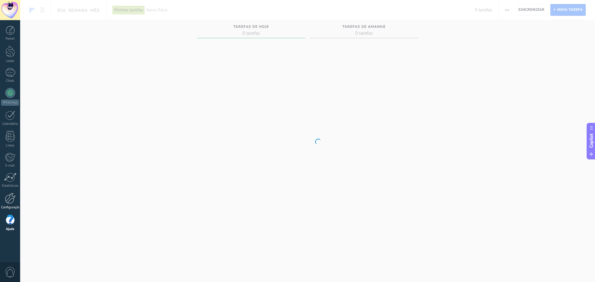
click at [10, 201] on div at bounding box center [10, 198] width 11 height 11
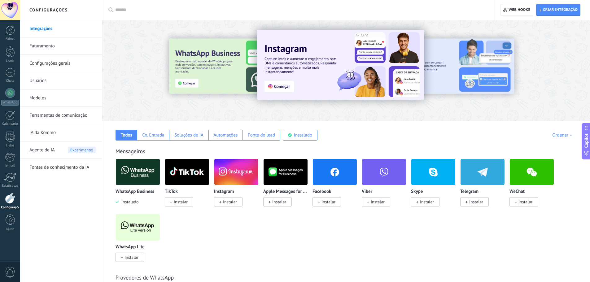
click at [164, 34] on div at bounding box center [346, 68] width 488 height 89
click at [156, 63] on div at bounding box center [195, 70] width 136 height 56
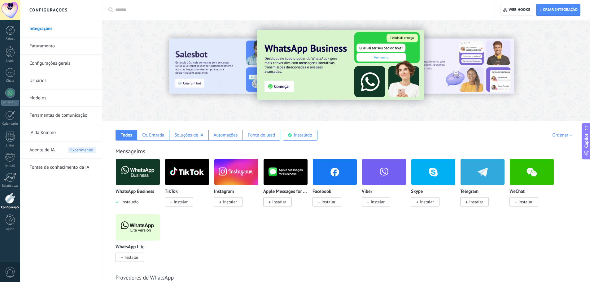
click at [52, 166] on link "Fontes de conhecimento da IA" at bounding box center [62, 167] width 66 height 17
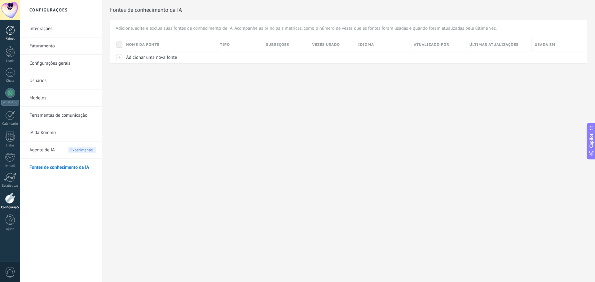
click at [3, 34] on link "Painel" at bounding box center [10, 33] width 20 height 15
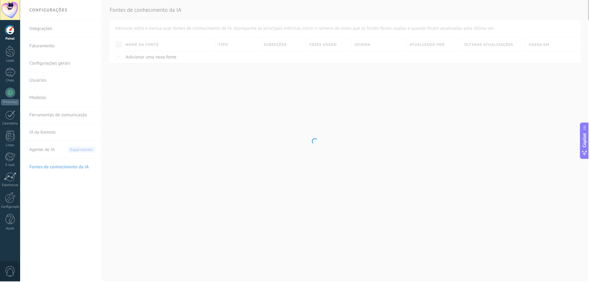
click at [12, 7] on div at bounding box center [10, 10] width 20 height 20
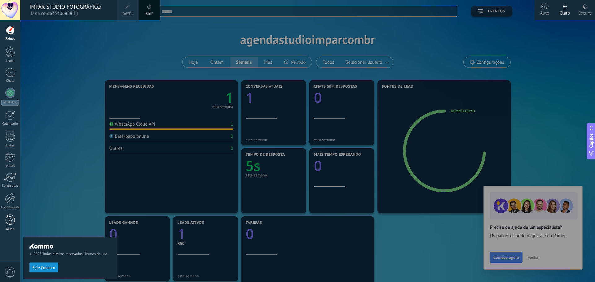
click at [7, 220] on div at bounding box center [10, 220] width 9 height 11
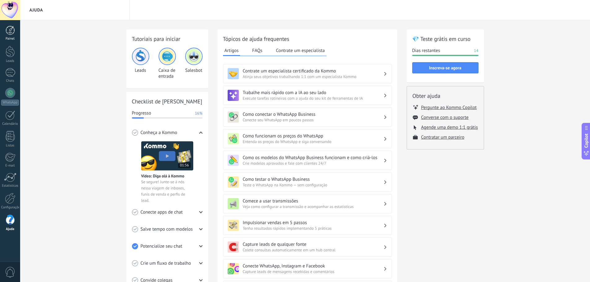
click at [6, 32] on div at bounding box center [10, 30] width 9 height 9
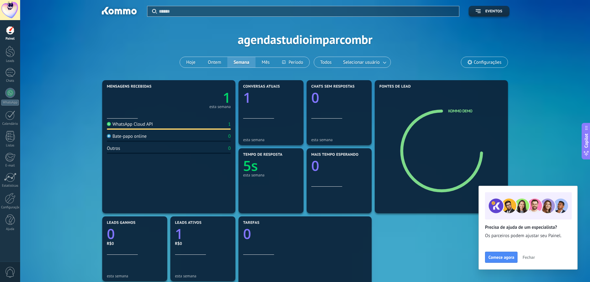
click at [15, 30] on div at bounding box center [10, 30] width 9 height 9
click at [6, 37] on div "Painel" at bounding box center [10, 39] width 18 height 4
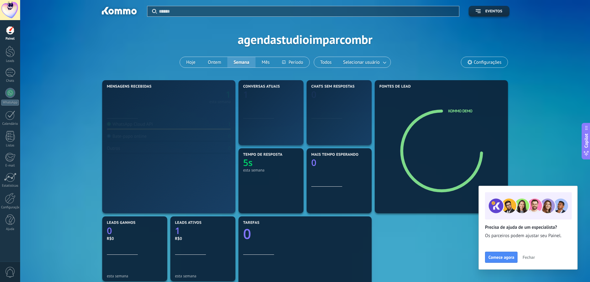
click at [7, 15] on div at bounding box center [10, 10] width 20 height 20
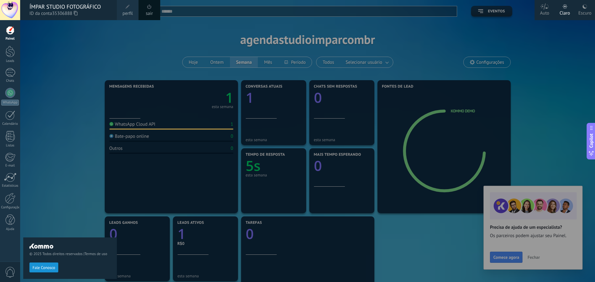
click at [129, 12] on span "perfil" at bounding box center [127, 13] width 10 height 7
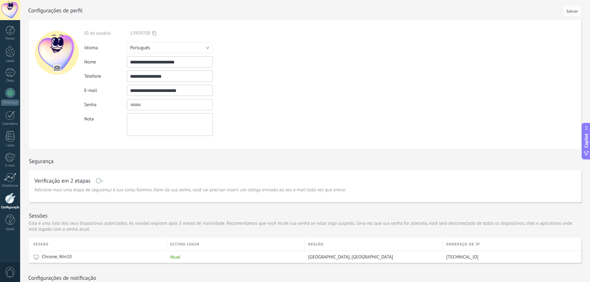
click at [11, 10] on div at bounding box center [10, 10] width 20 height 20
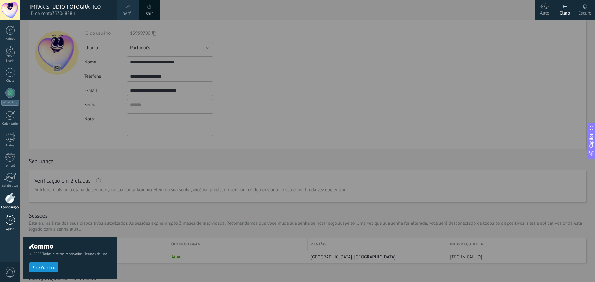
click at [10, 220] on div at bounding box center [10, 220] width 9 height 11
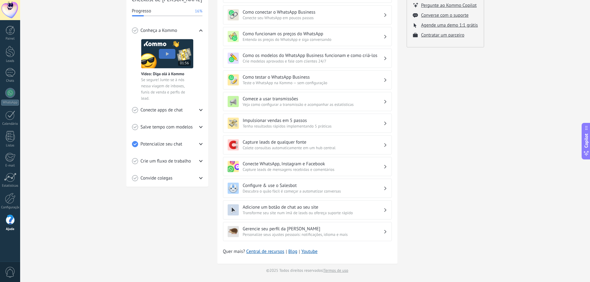
scroll to position [103, 0]
click at [445, 250] on div "💎 Teste grátis em curso Dias restantes 14 Inscreva-se agora Obter ajuda Pergunt…" at bounding box center [445, 99] width 77 height 346
click at [583, 148] on span "Copilot" at bounding box center [586, 140] width 6 height 14
type textarea "**********"
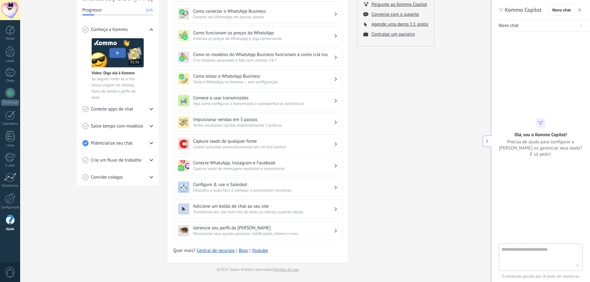
scroll to position [9, 0]
click at [515, 255] on textarea at bounding box center [536, 257] width 70 height 22
click at [524, 257] on textarea at bounding box center [536, 257] width 70 height 22
paste textarea "**********"
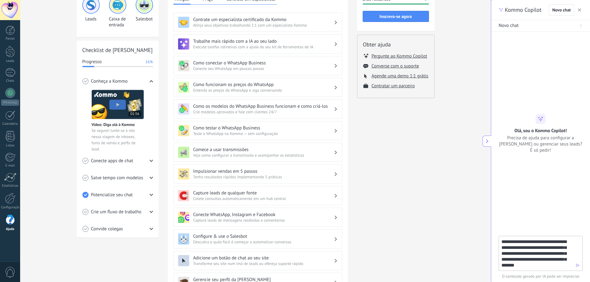
scroll to position [62, 0]
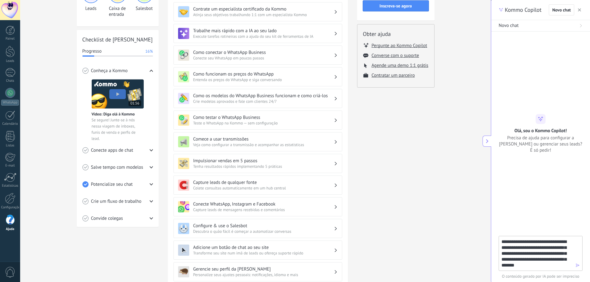
type textarea "**********"
click at [577, 266] on icon "button" at bounding box center [577, 265] width 4 height 4
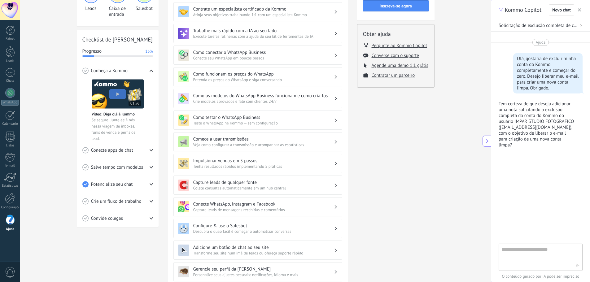
click at [525, 257] on textarea at bounding box center [536, 257] width 70 height 22
type textarea "**********"
click at [575, 266] on div "**********" at bounding box center [541, 257] width 84 height 27
click at [577, 266] on icon "button" at bounding box center [577, 265] width 4 height 4
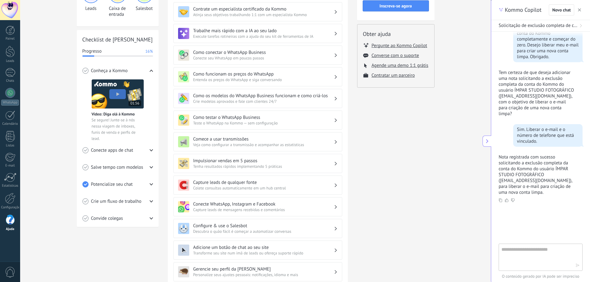
click at [519, 258] on textarea at bounding box center [536, 257] width 70 height 22
type textarea "**********"
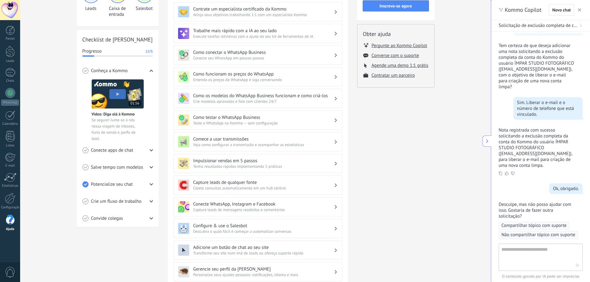
scroll to position [96, 0]
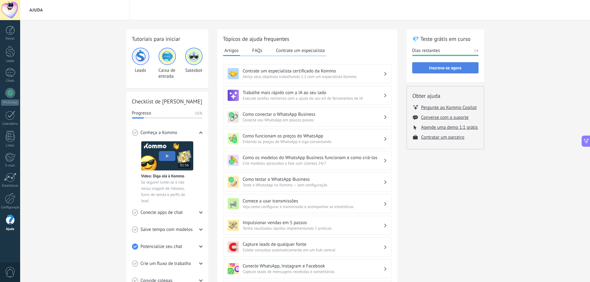
scroll to position [96, 0]
click at [583, 141] on icon at bounding box center [586, 143] width 7 height 7
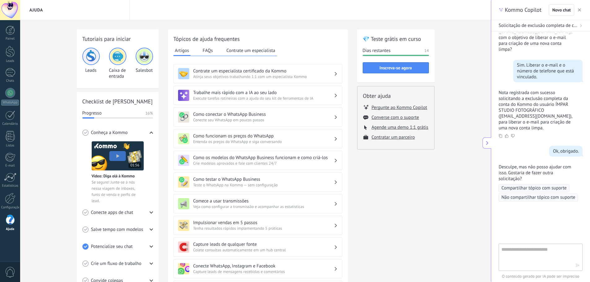
click at [547, 256] on textarea at bounding box center [536, 257] width 70 height 22
type textarea "**********"
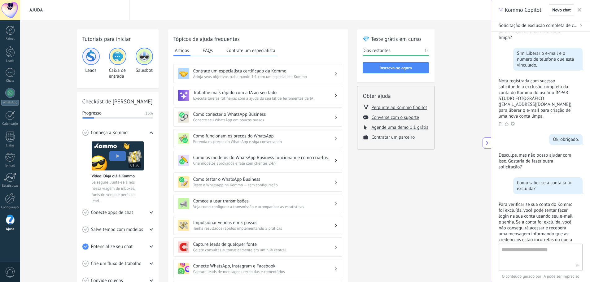
scroll to position [208, 0]
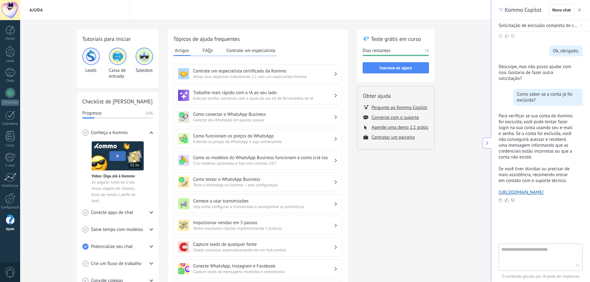
click at [17, 13] on div at bounding box center [10, 10] width 20 height 20
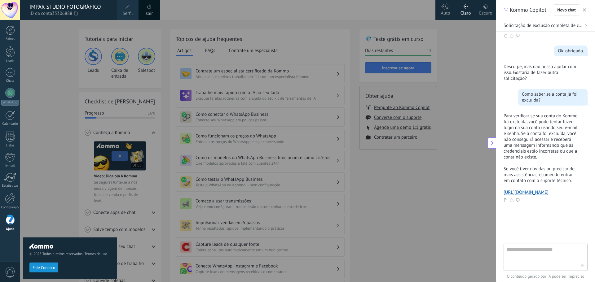
click at [151, 9] on span at bounding box center [149, 6] width 7 height 7
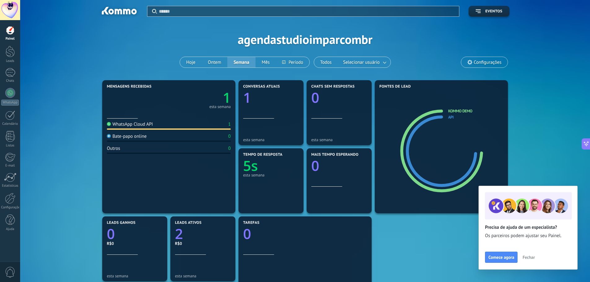
scroll to position [222, 0]
click at [529, 255] on span "Fechar" at bounding box center [528, 257] width 12 height 4
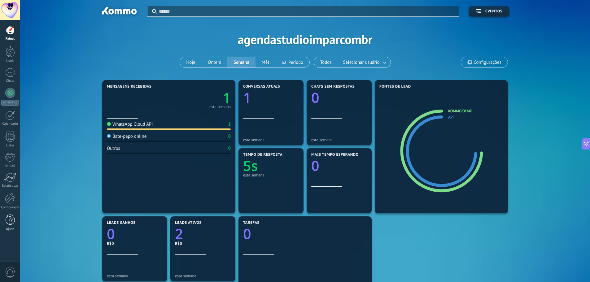
click at [6, 223] on div at bounding box center [10, 220] width 9 height 11
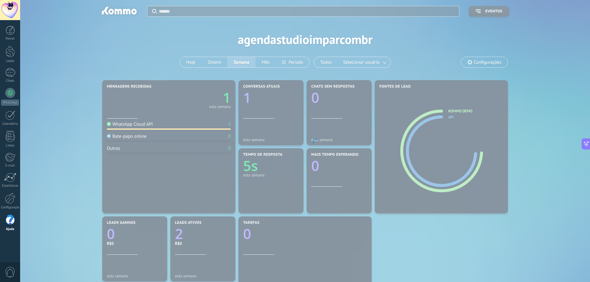
scroll to position [208, 0]
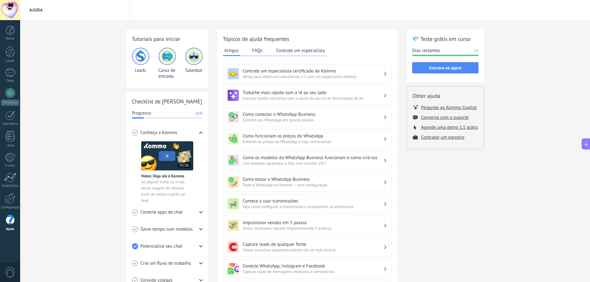
click at [585, 144] on icon at bounding box center [586, 144] width 7 height 7
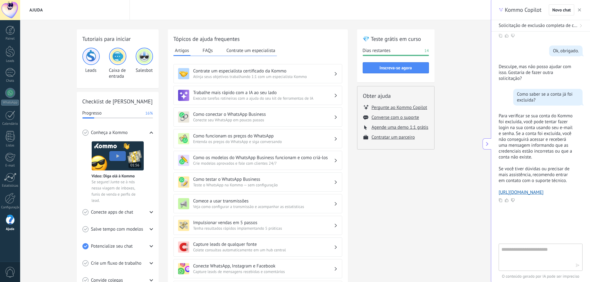
click at [528, 258] on textarea at bounding box center [536, 257] width 70 height 22
type textarea "**********"
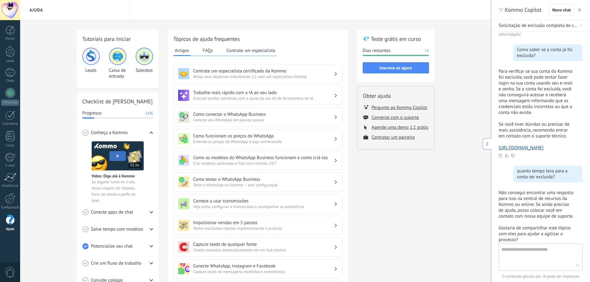
scroll to position [327, 0]
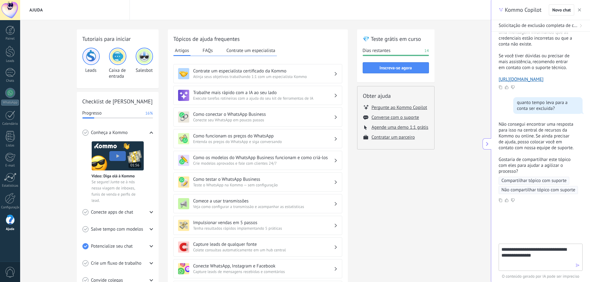
type textarea "**********"
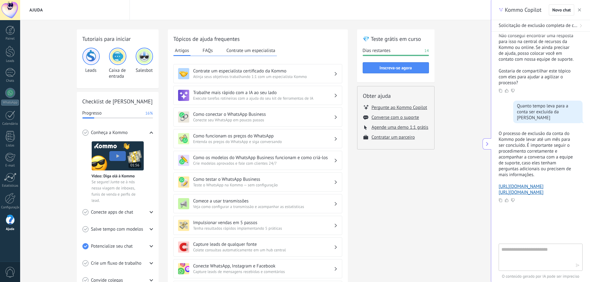
scroll to position [396, 0]
click at [522, 191] on link "[URL][DOMAIN_NAME]" at bounding box center [521, 188] width 45 height 6
click at [12, 202] on div at bounding box center [10, 198] width 11 height 11
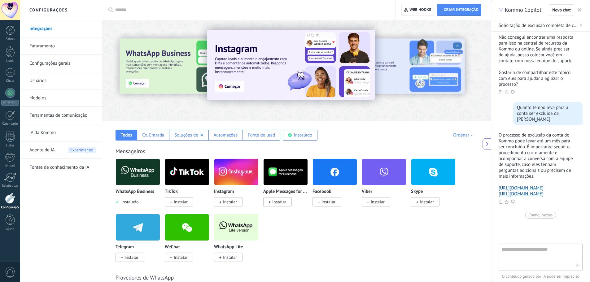
click at [46, 27] on link "Integrações" at bounding box center [62, 28] width 66 height 17
